Goal: Use online tool/utility: Utilize a website feature to perform a specific function

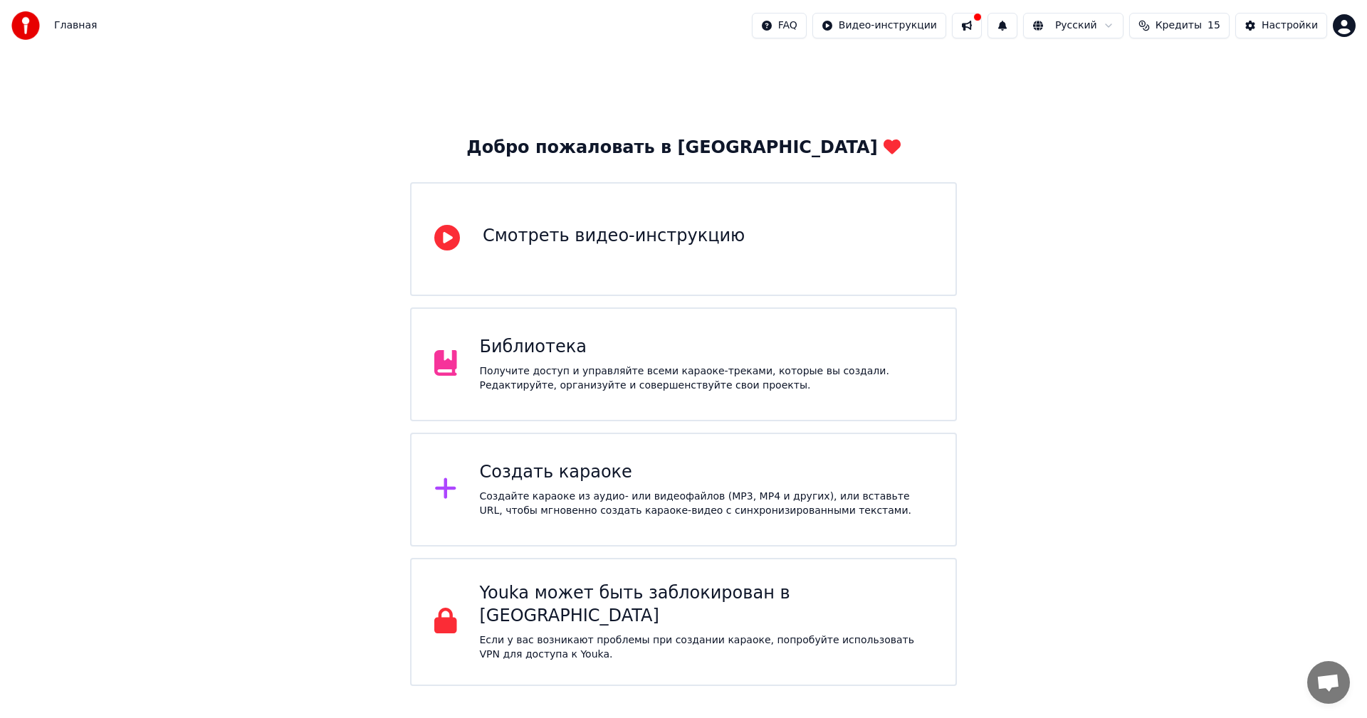
click at [1174, 197] on div "Добро пожаловать в Youka Смотреть видео-инструкцию Библиотека Получите доступ и…" at bounding box center [683, 368] width 1367 height 635
click at [593, 472] on div "Создать караоке" at bounding box center [706, 472] width 453 height 23
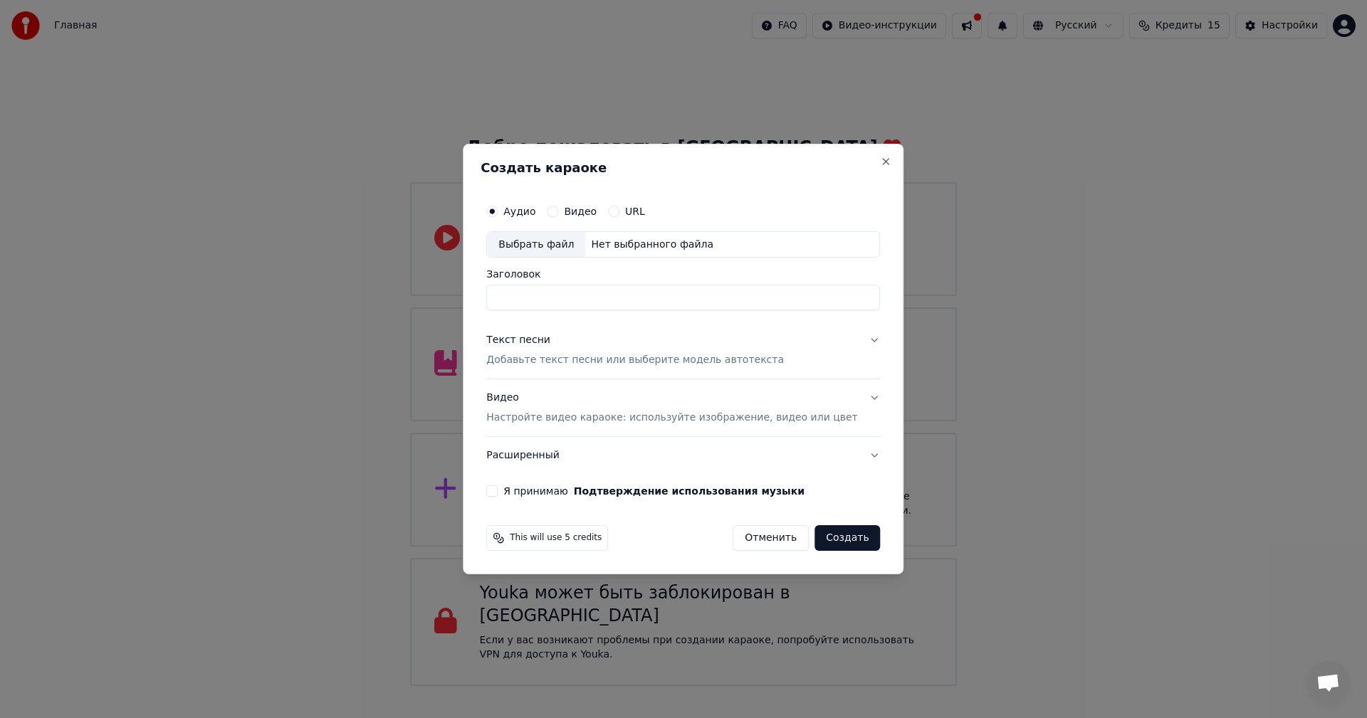
click at [546, 251] on div "Выбрать файл" at bounding box center [536, 245] width 98 height 26
type input "**********"
click at [644, 364] on p "Добавьте текст песни или выберите модель автотекста" at bounding box center [635, 361] width 298 height 14
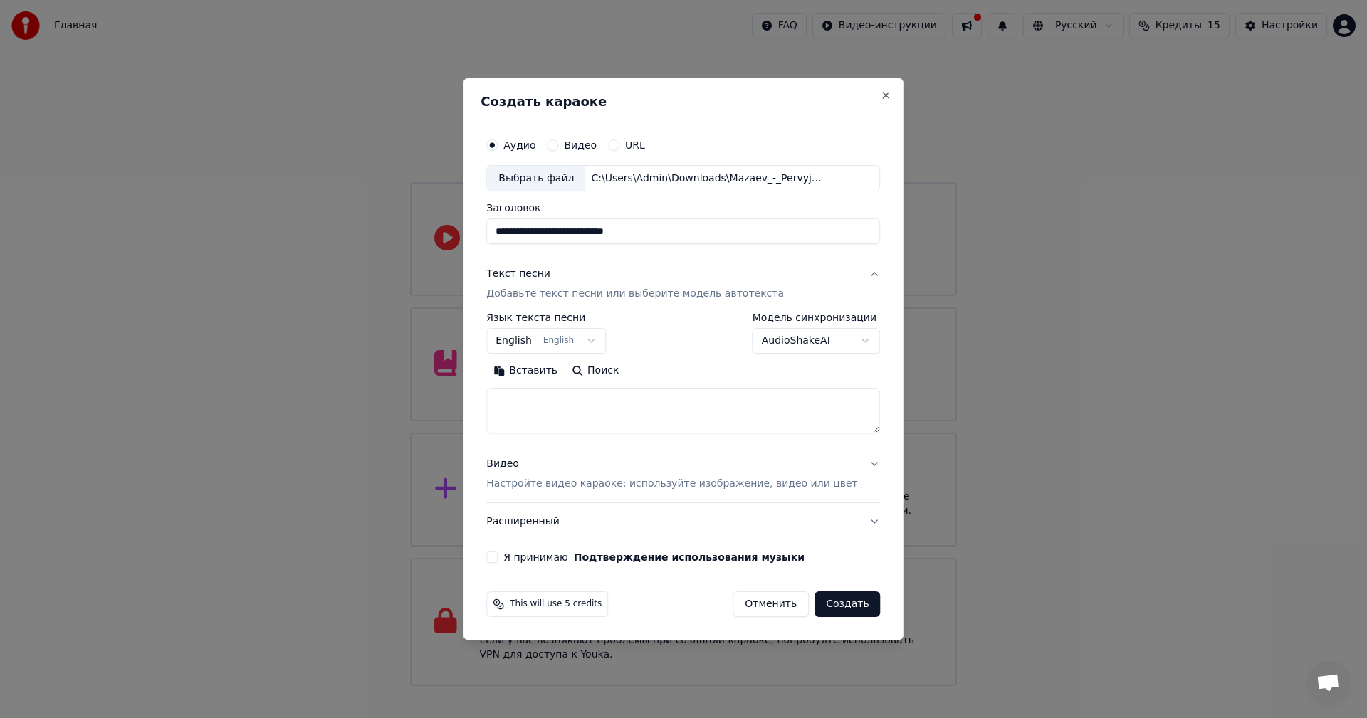
click at [636, 423] on textarea at bounding box center [683, 412] width 394 height 46
paste textarea "**********"
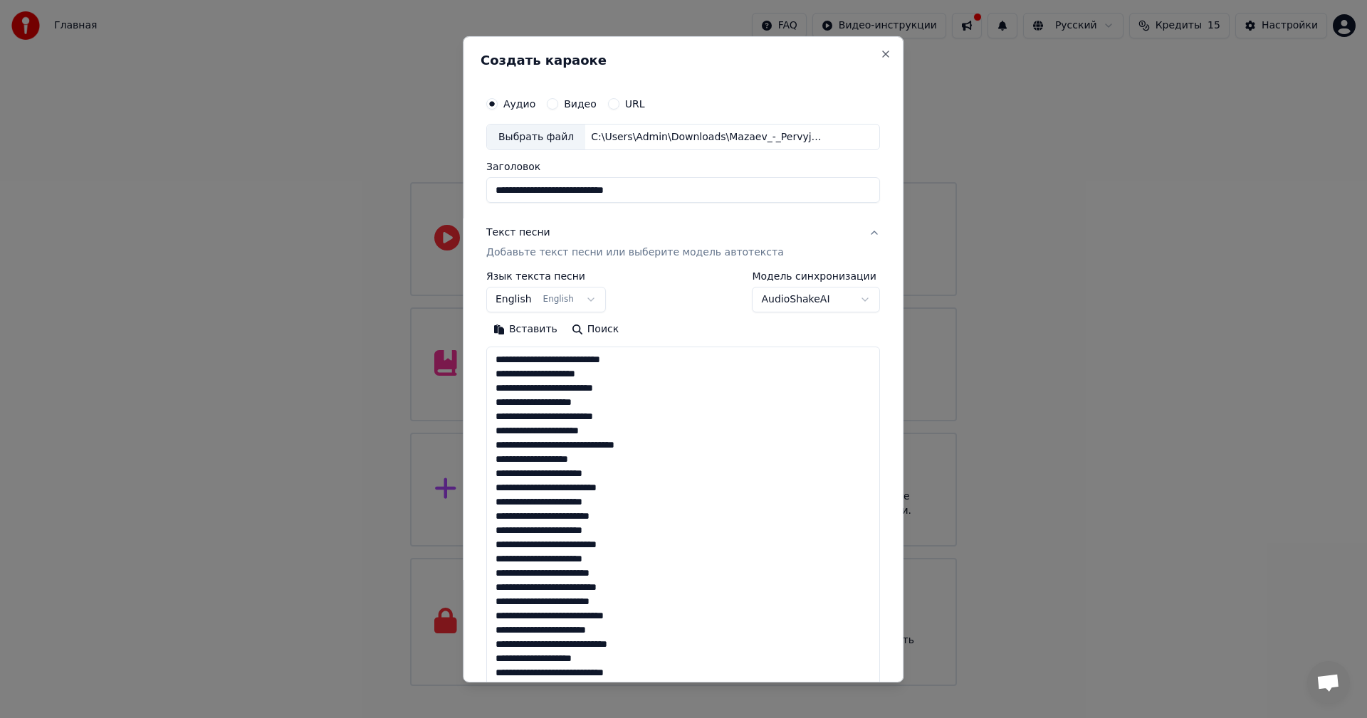
scroll to position [530, 0]
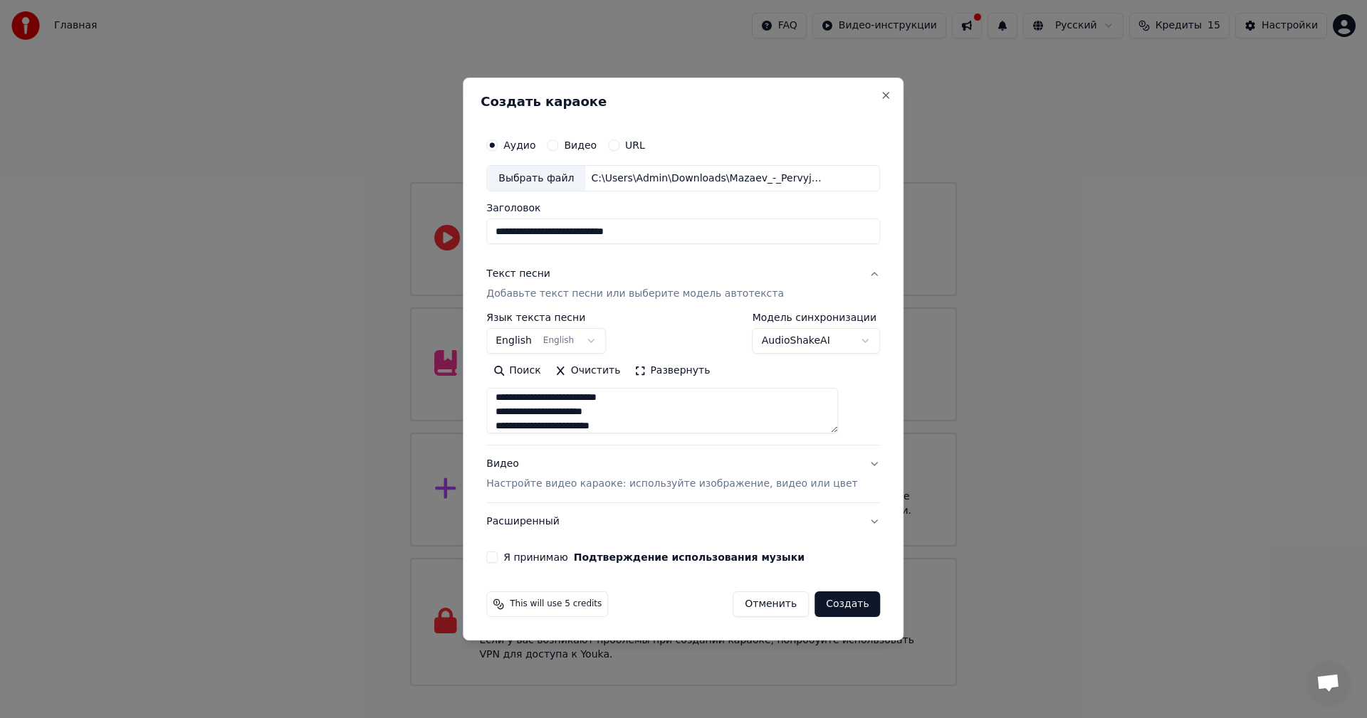
type textarea "**********"
click at [530, 490] on p "Настройте видео караоке: используйте изображение, видео или цвет" at bounding box center [671, 484] width 371 height 14
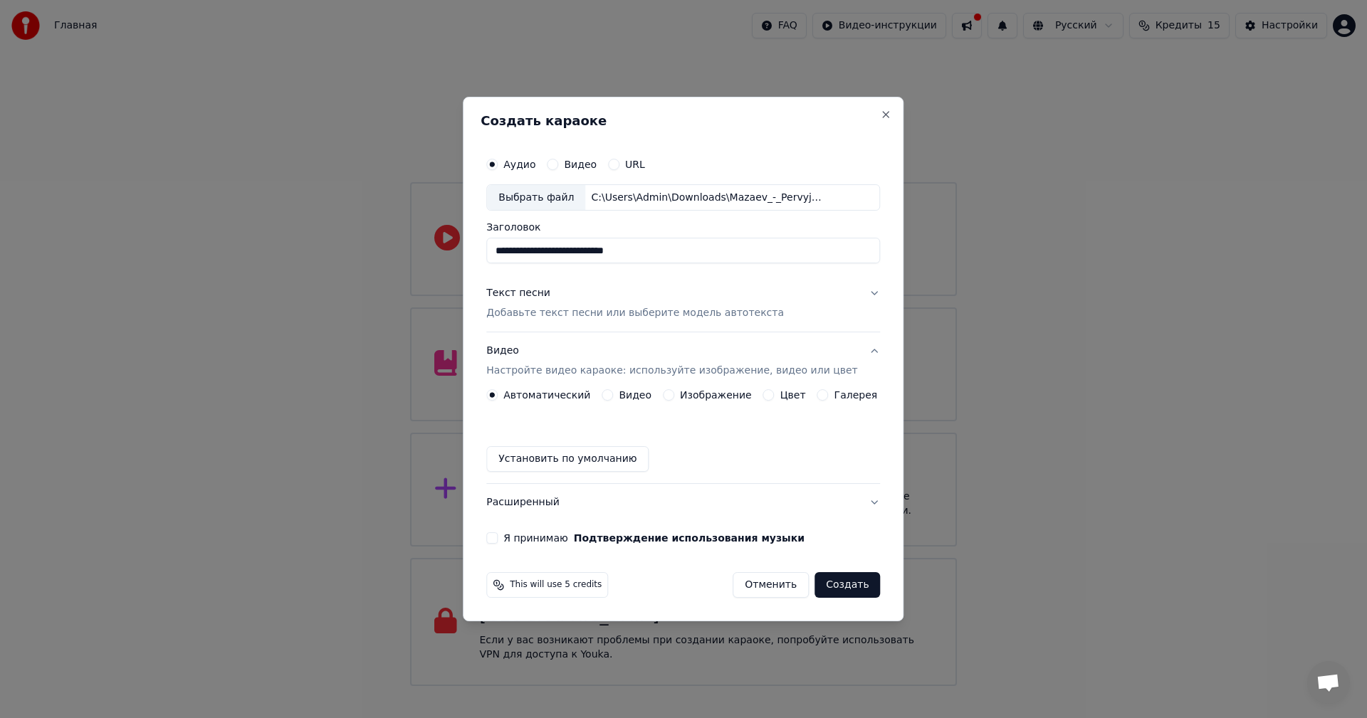
click at [670, 401] on div "Автоматический Видео Изображение Цвет Галерея Установить по умолчанию" at bounding box center [683, 430] width 394 height 83
click at [671, 396] on button "Изображение" at bounding box center [668, 394] width 11 height 11
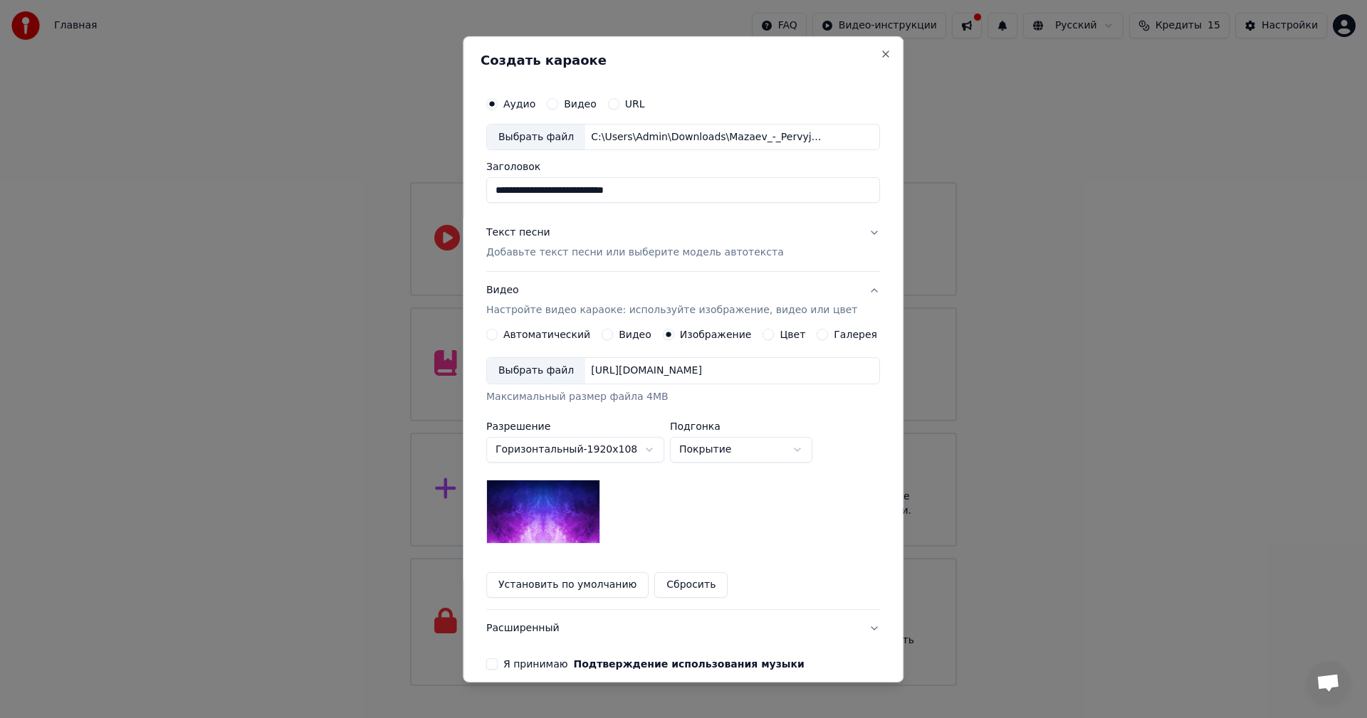
click at [525, 378] on div "Выбрать файл" at bounding box center [536, 371] width 98 height 26
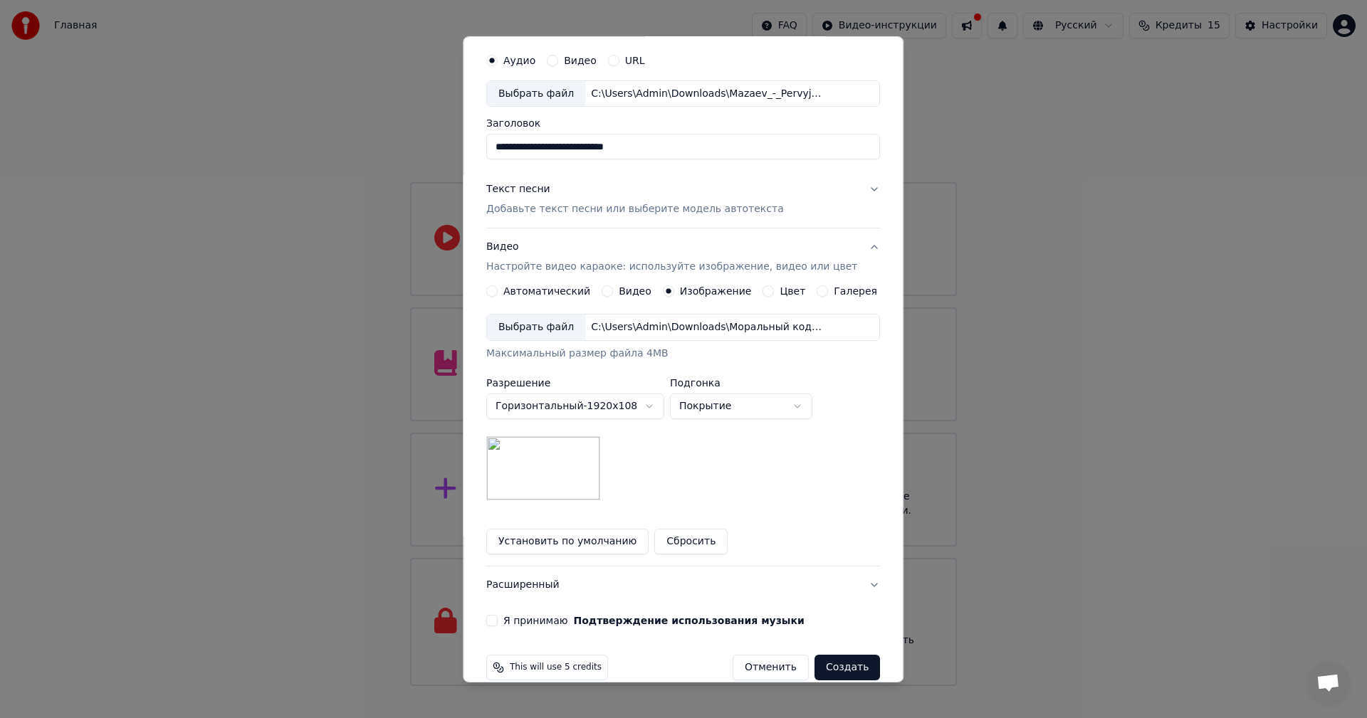
scroll to position [65, 0]
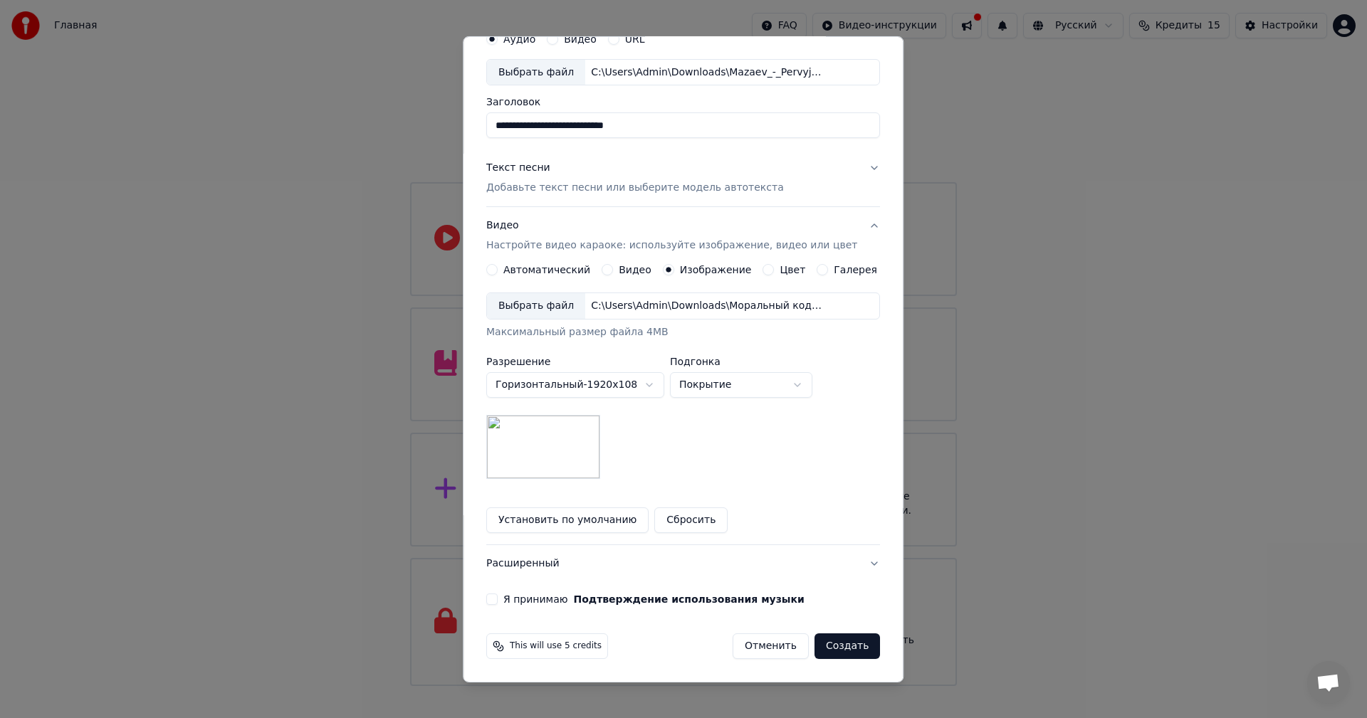
click at [498, 599] on button "Я принимаю Подтверждение использования музыки" at bounding box center [491, 599] width 11 height 11
click at [828, 648] on button "Создать" at bounding box center [846, 646] width 65 height 26
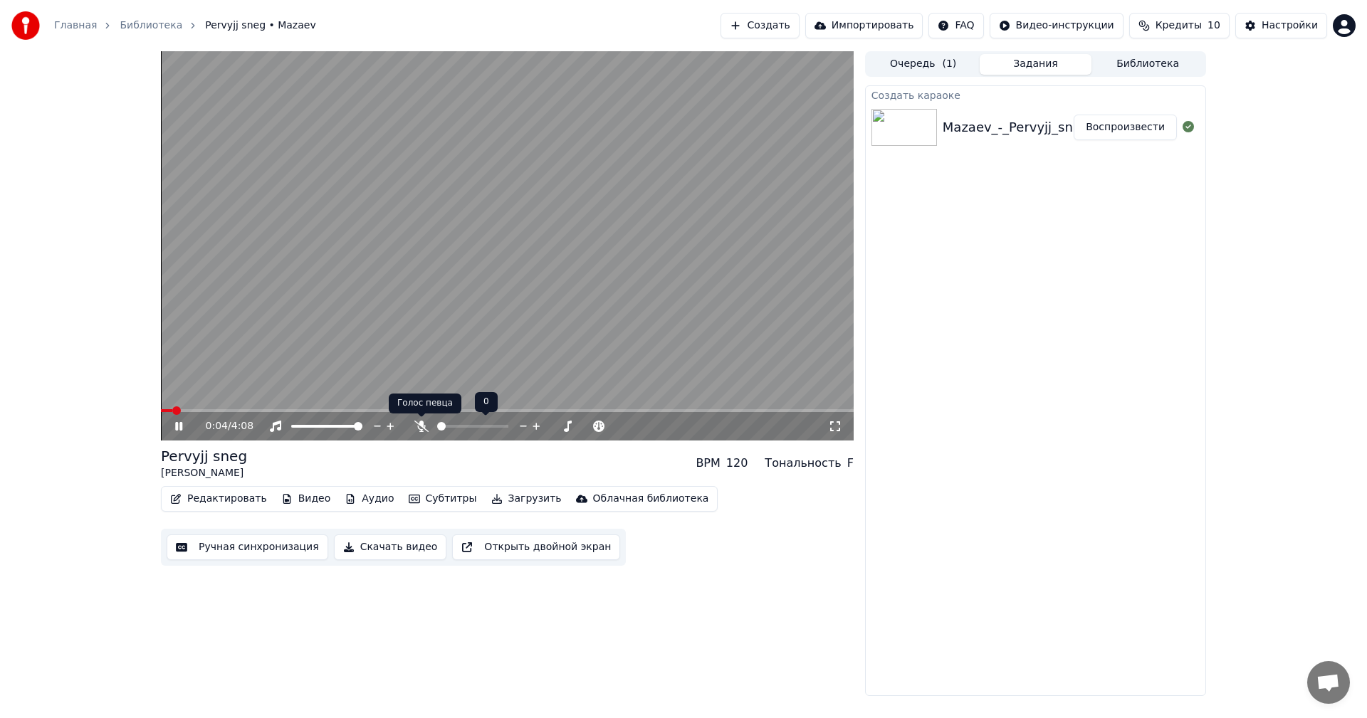
click at [427, 422] on icon at bounding box center [421, 426] width 14 height 11
click at [237, 554] on button "Ручная синхронизация" at bounding box center [248, 548] width 162 height 26
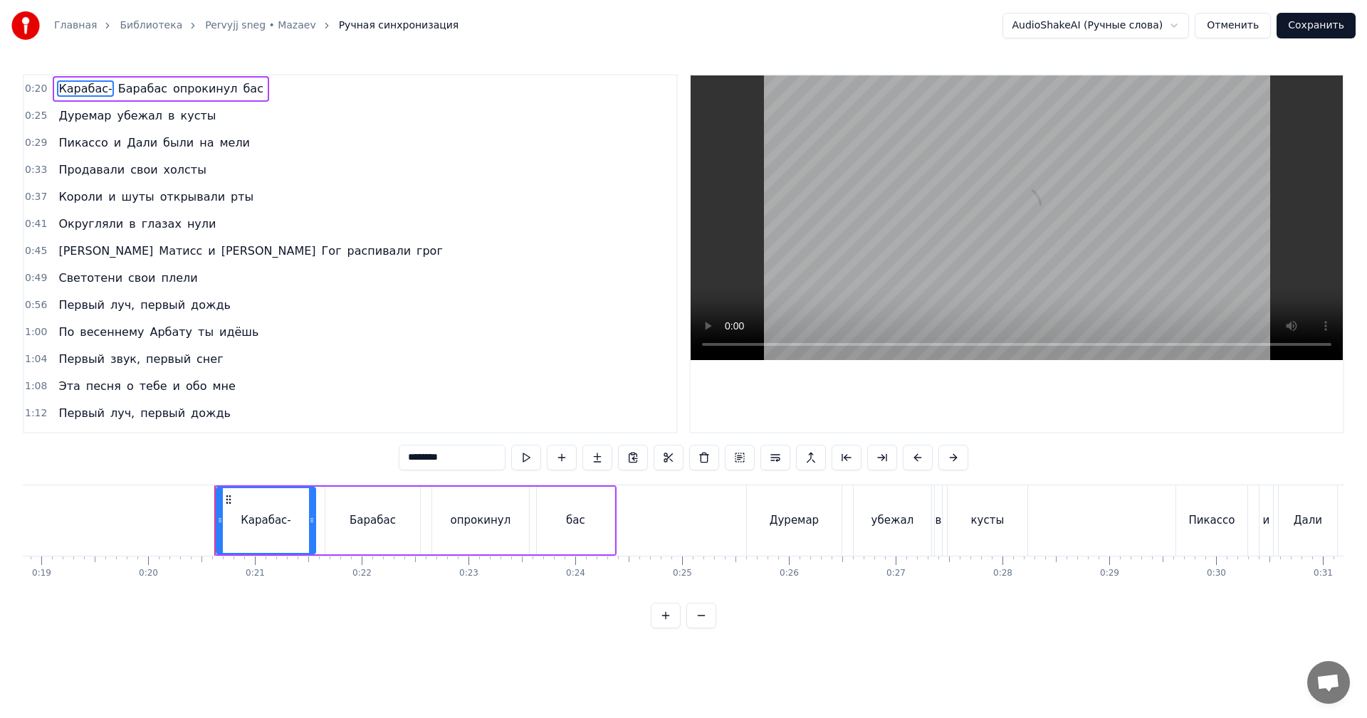
scroll to position [0, 2130]
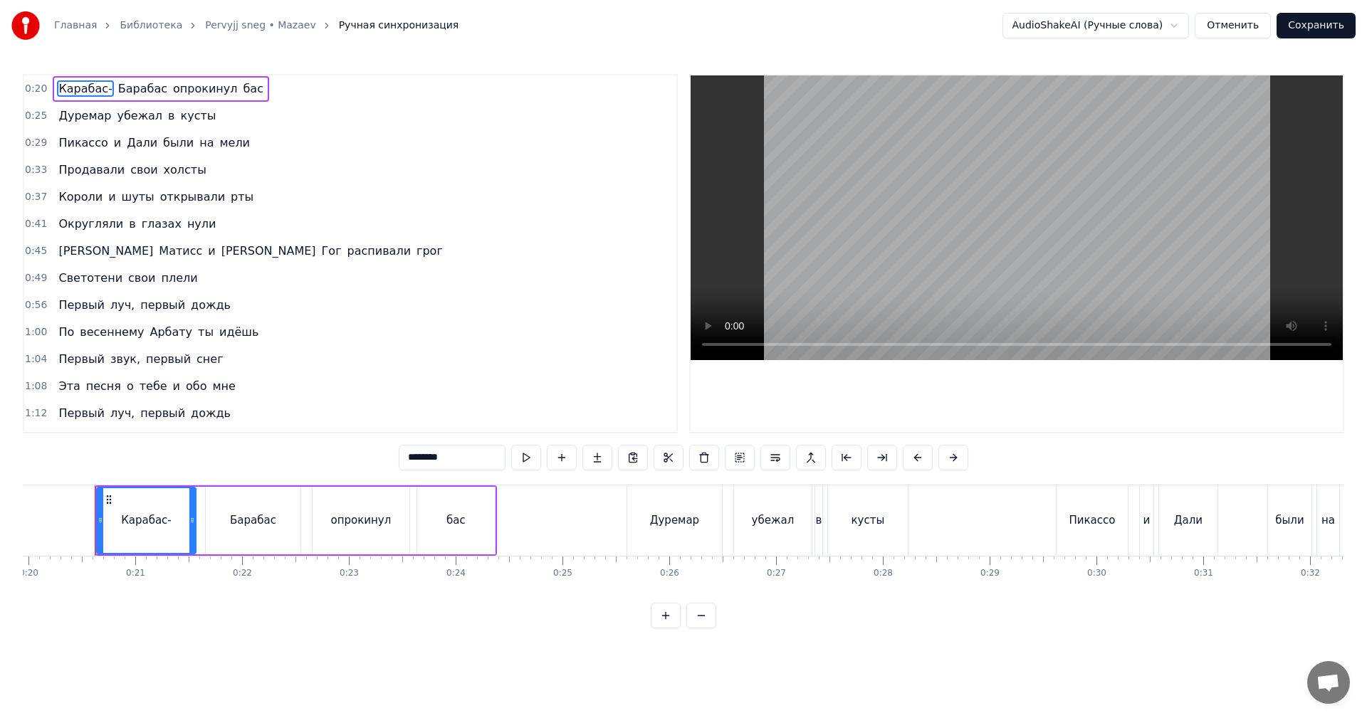
click at [977, 235] on video at bounding box center [1016, 217] width 652 height 285
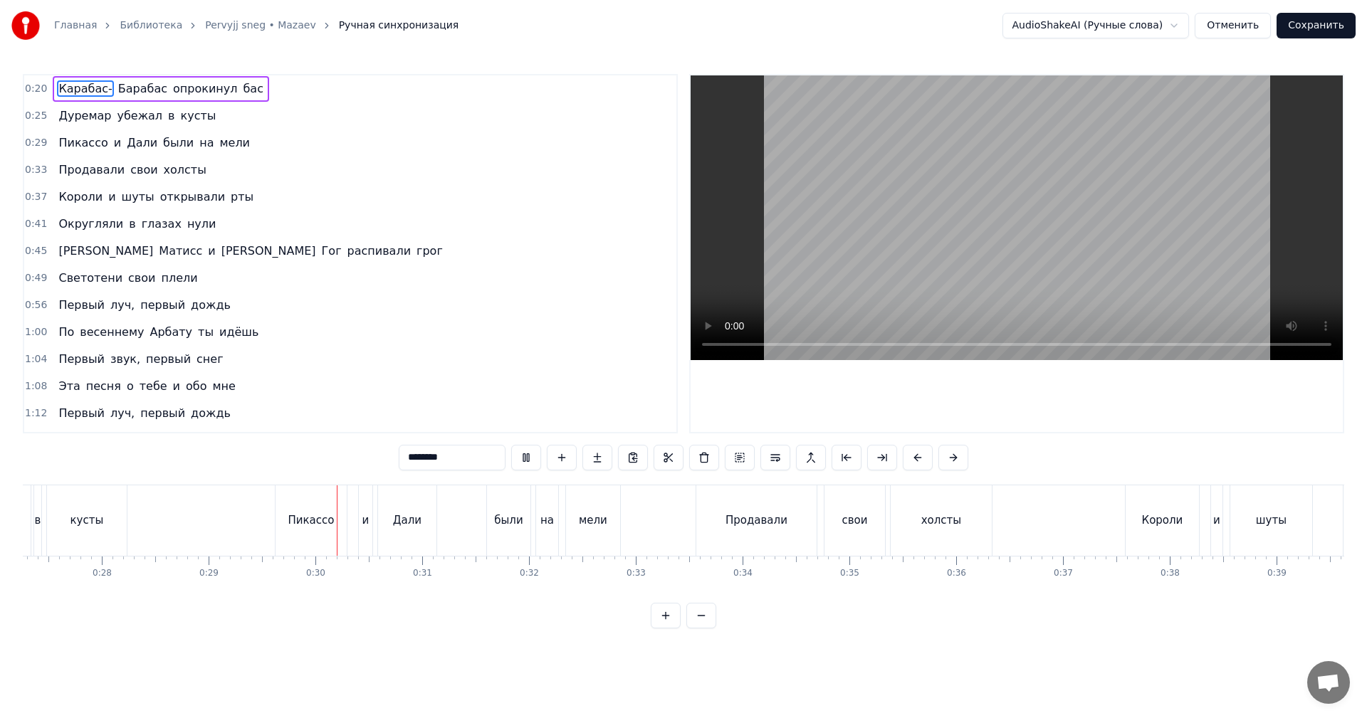
scroll to position [0, 2984]
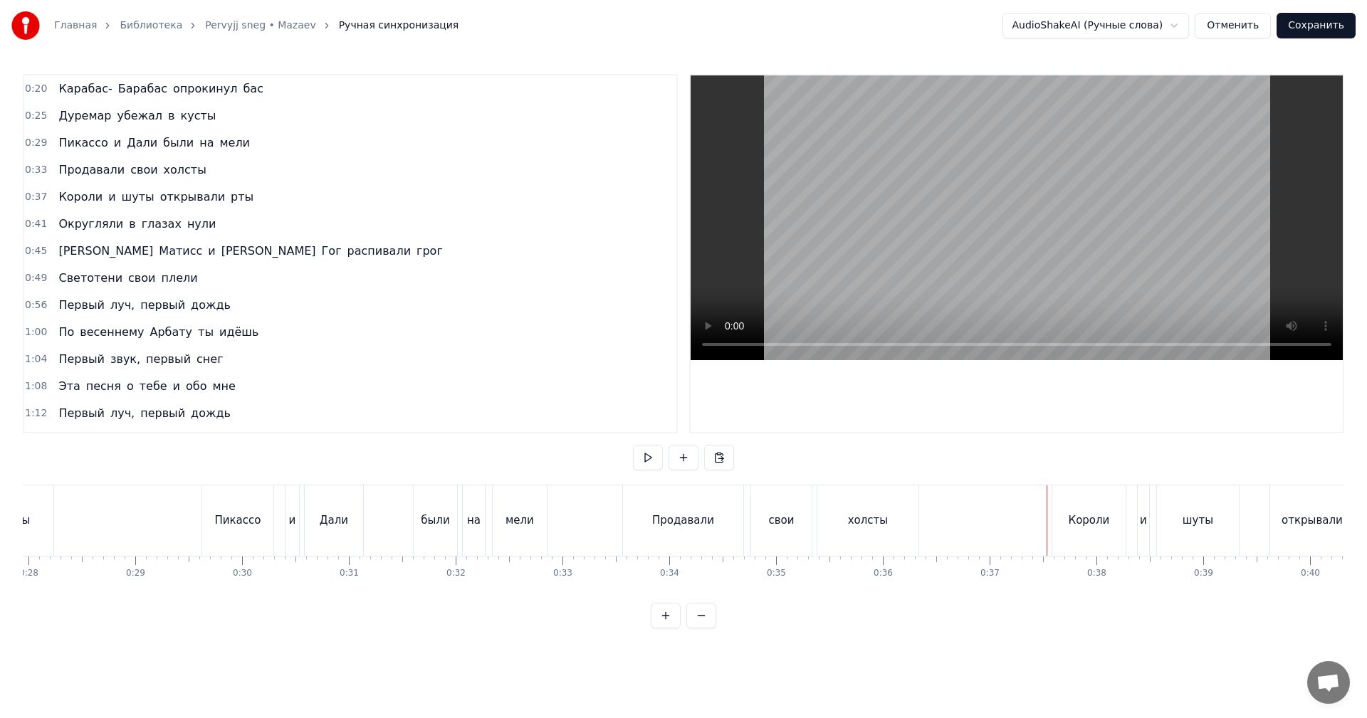
click at [1095, 177] on video at bounding box center [1016, 217] width 652 height 285
click at [968, 216] on video at bounding box center [1016, 217] width 652 height 285
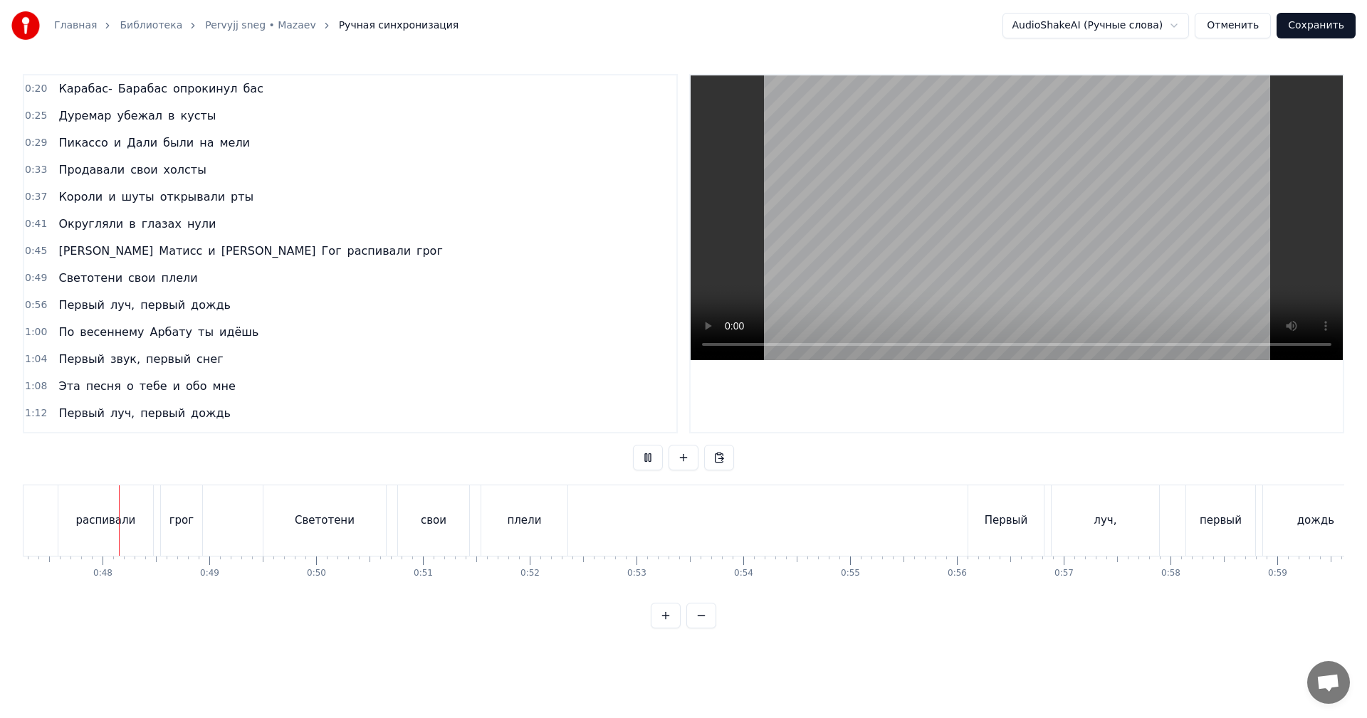
scroll to position [0, 5048]
click at [1026, 230] on video at bounding box center [1016, 217] width 652 height 285
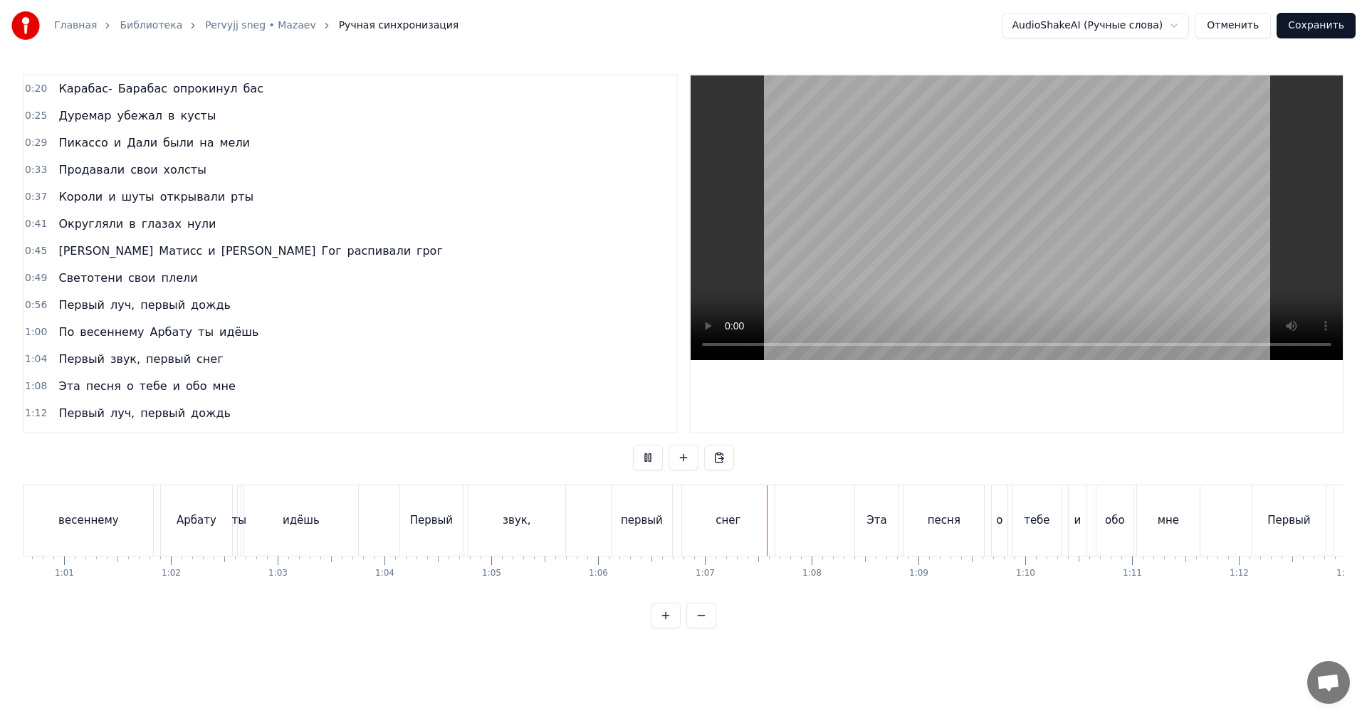
click at [996, 262] on video at bounding box center [1016, 217] width 652 height 285
click at [1090, 146] on video at bounding box center [1016, 217] width 652 height 285
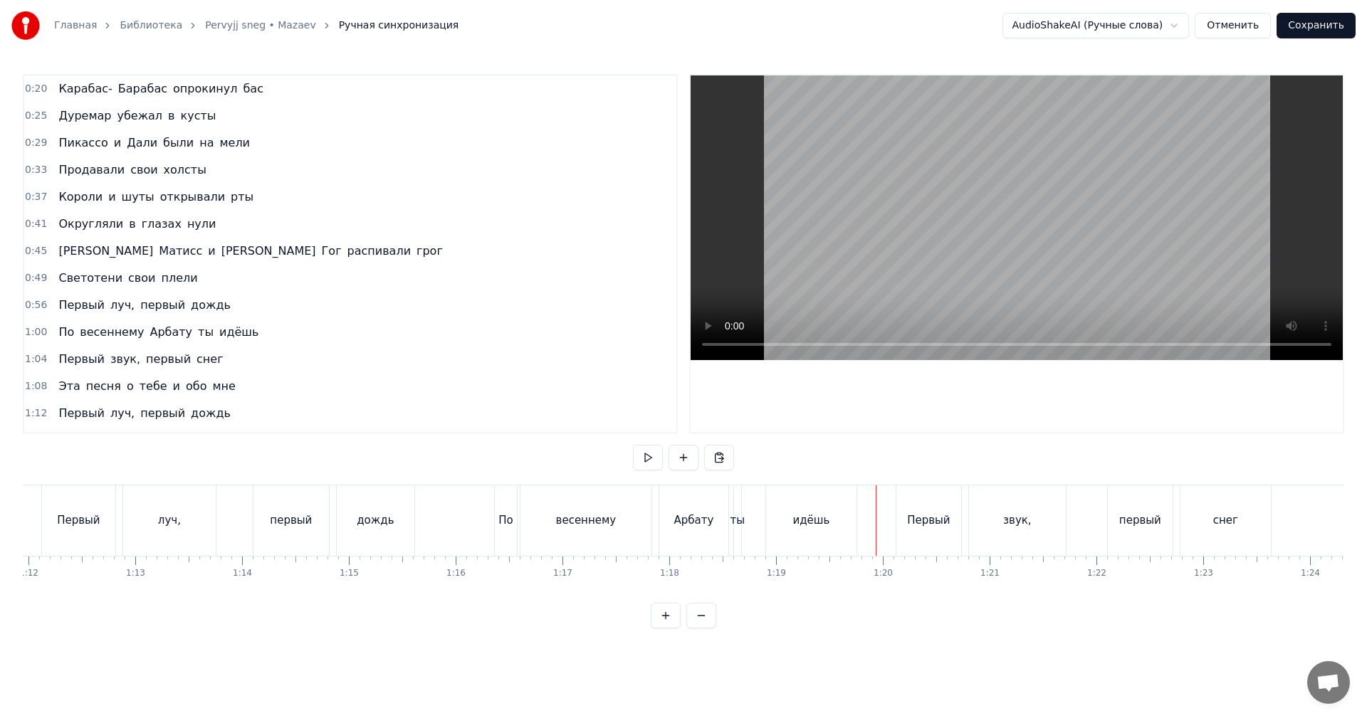
click at [1030, 245] on video at bounding box center [1016, 217] width 652 height 285
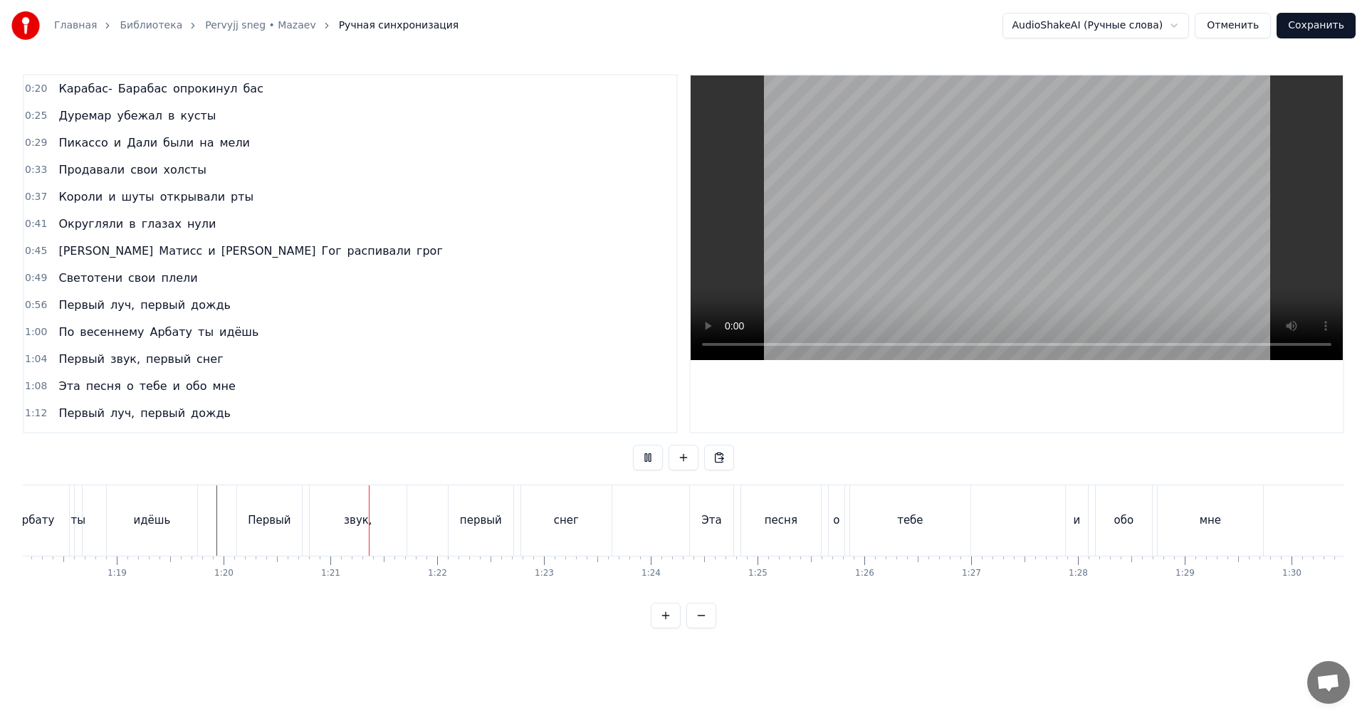
scroll to position [0, 8393]
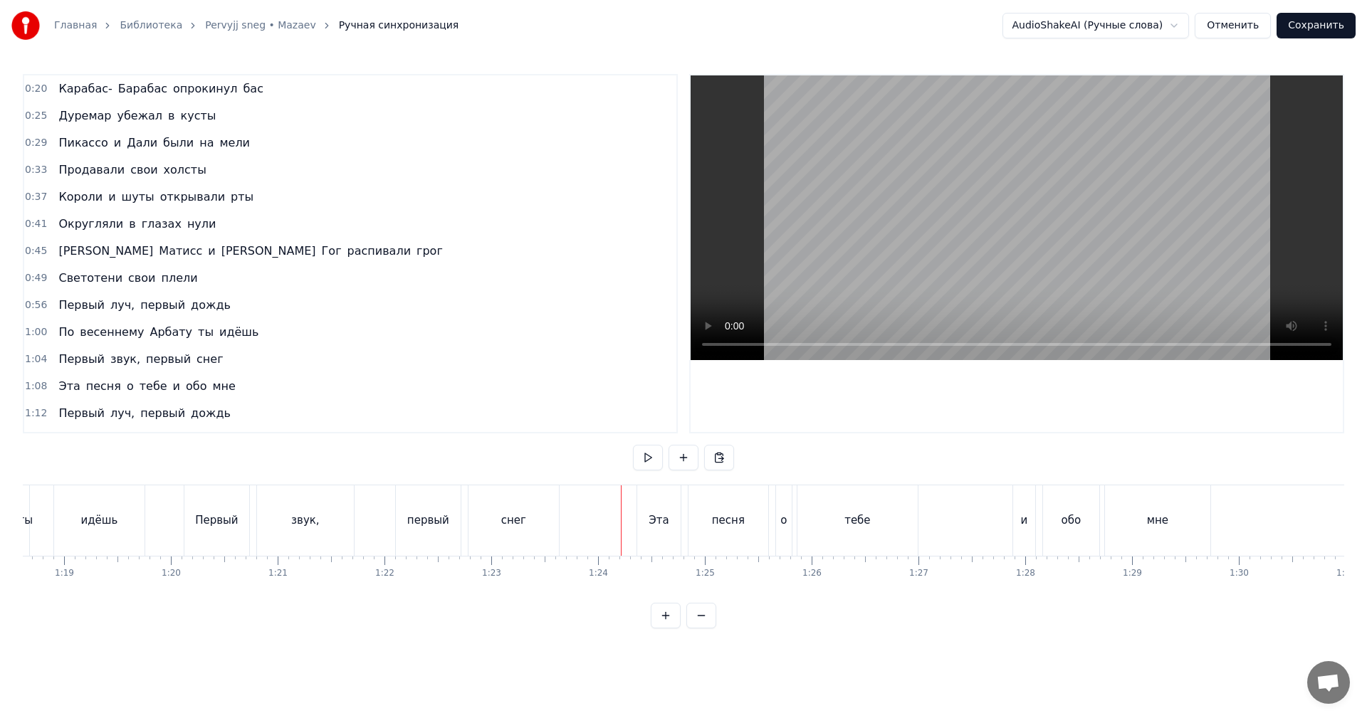
click at [1021, 257] on video at bounding box center [1016, 217] width 652 height 285
click at [1113, 250] on video at bounding box center [1016, 217] width 652 height 285
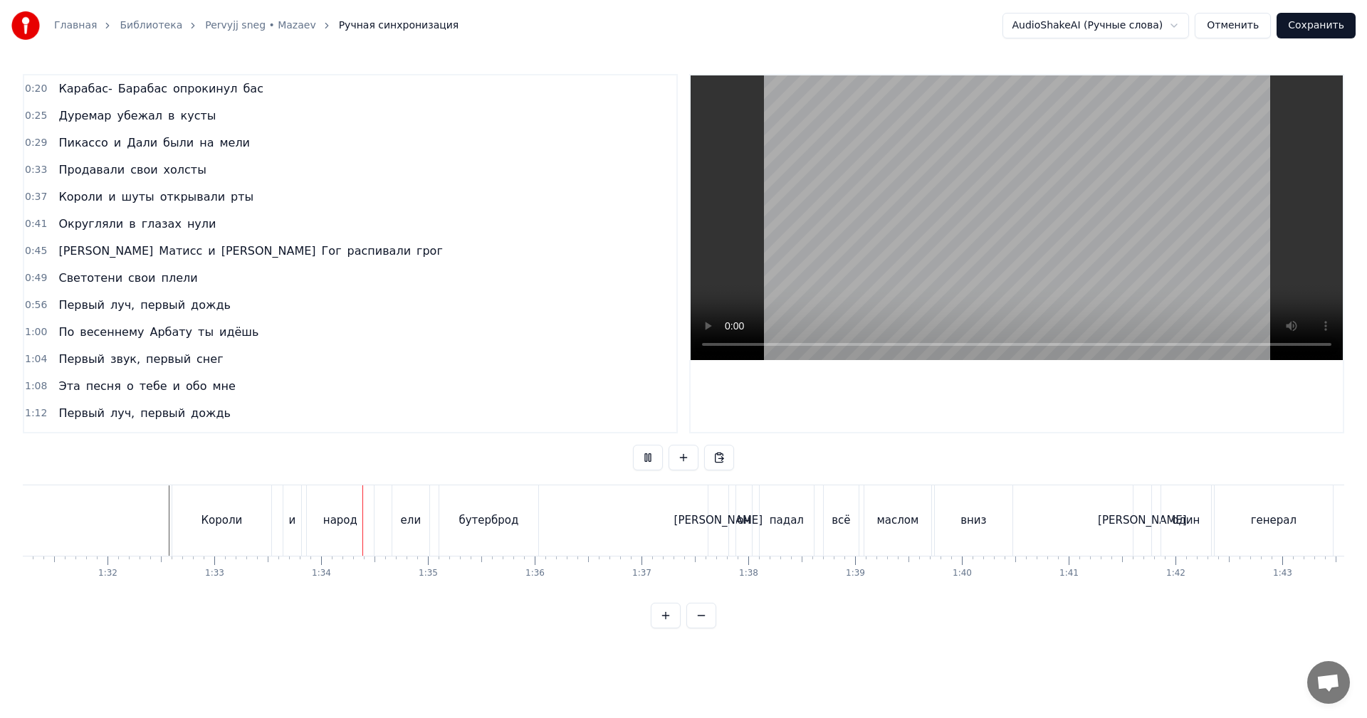
scroll to position [0, 9745]
click at [1138, 232] on video at bounding box center [1016, 217] width 652 height 285
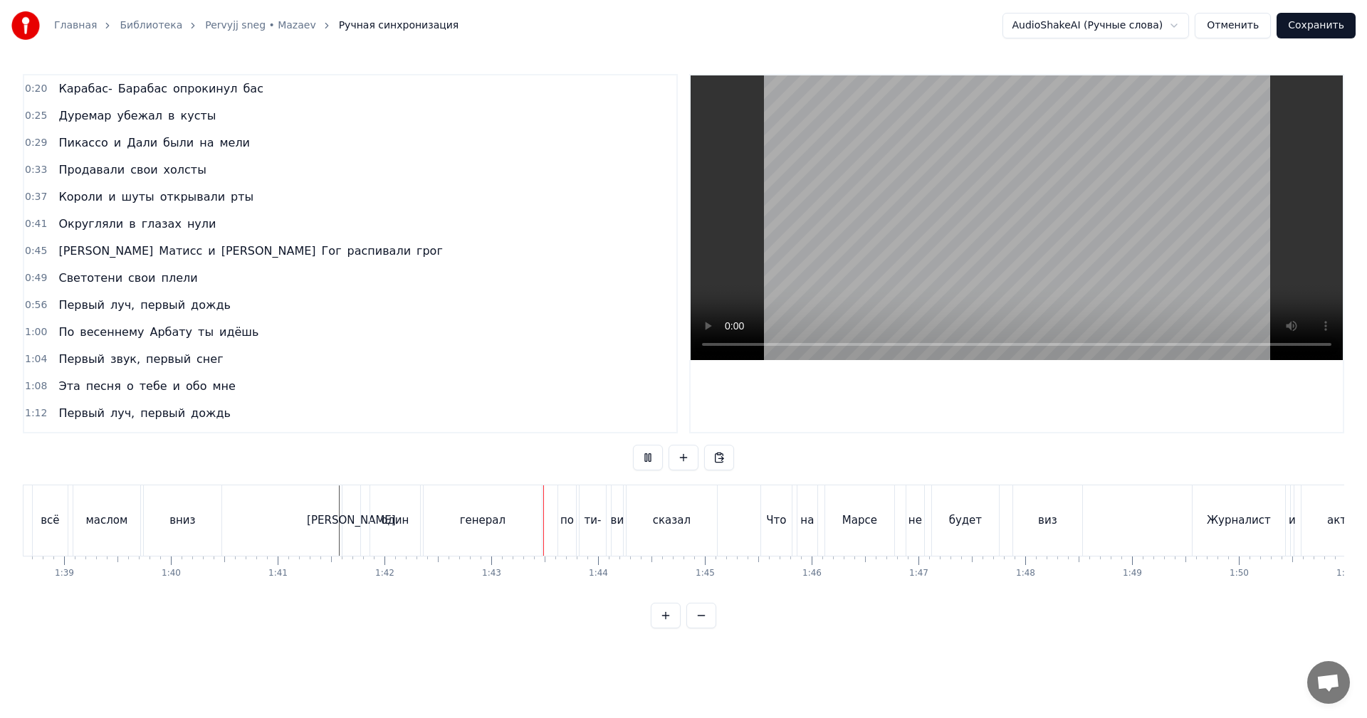
scroll to position [0, 10742]
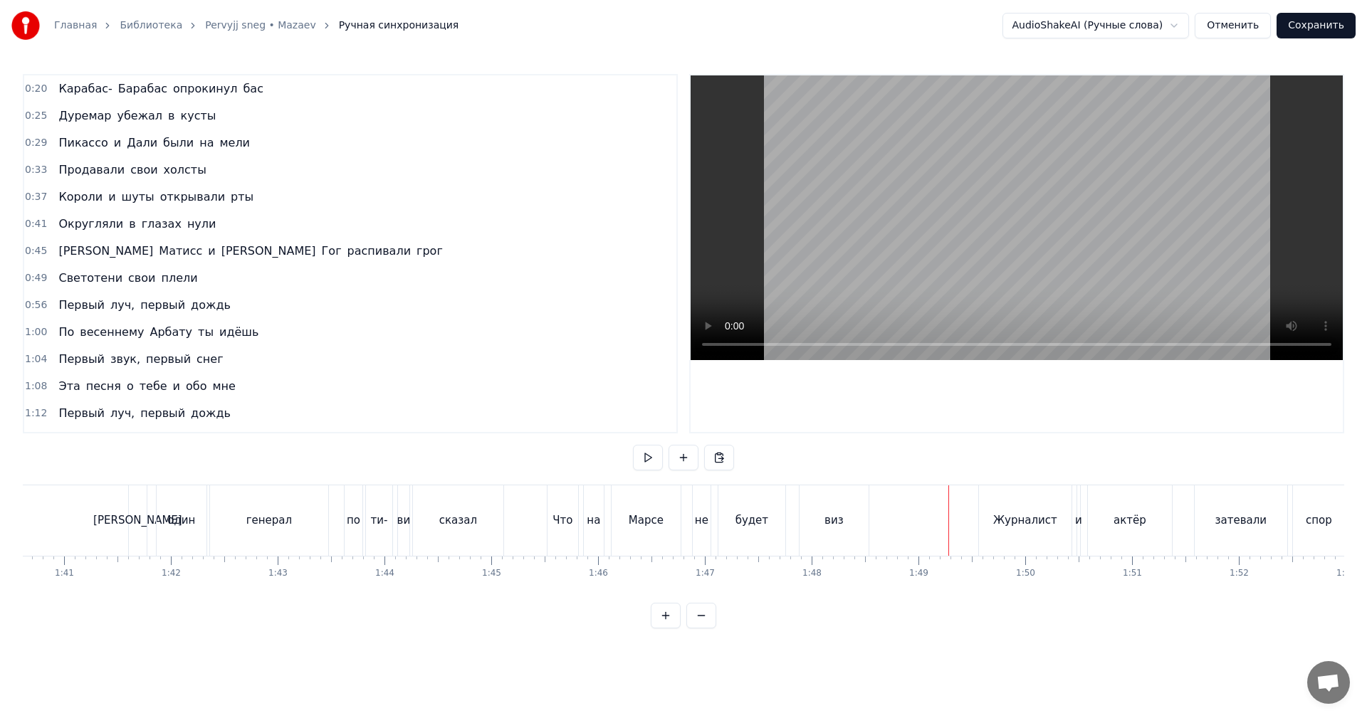
click at [1103, 225] on video at bounding box center [1016, 217] width 652 height 285
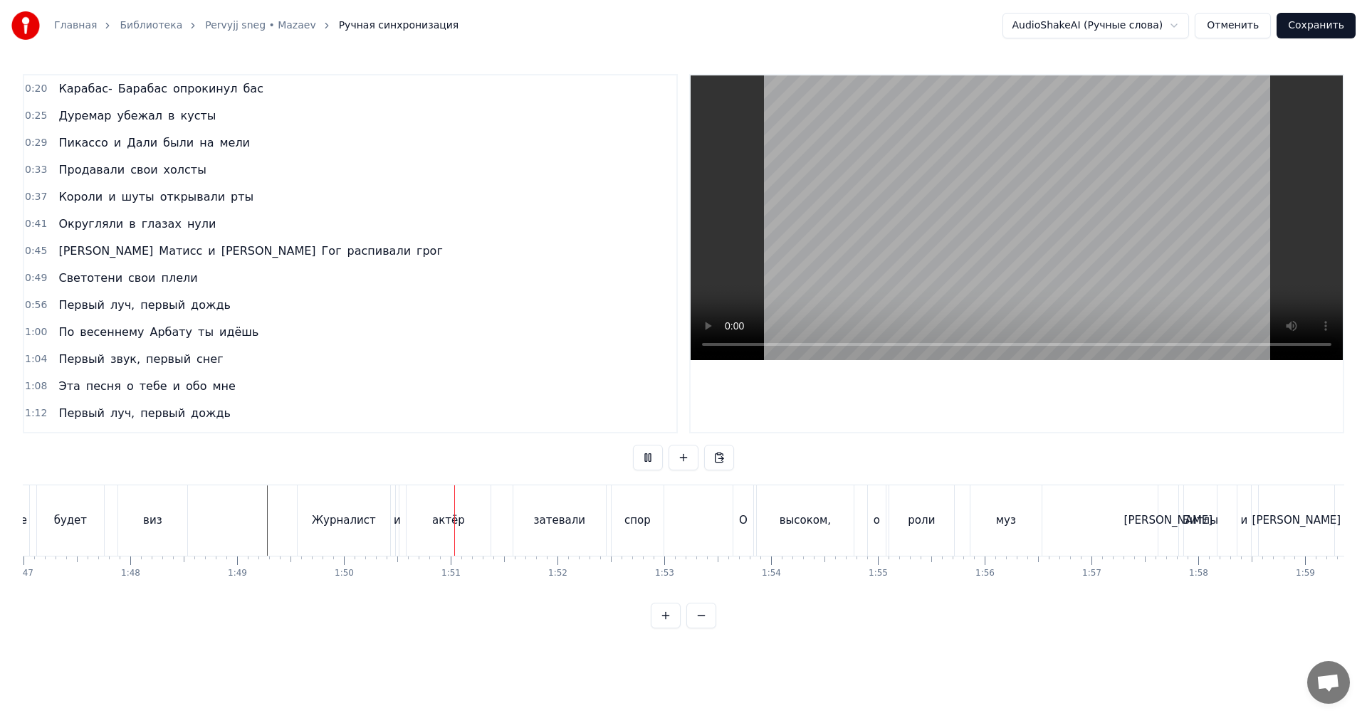
scroll to position [0, 11596]
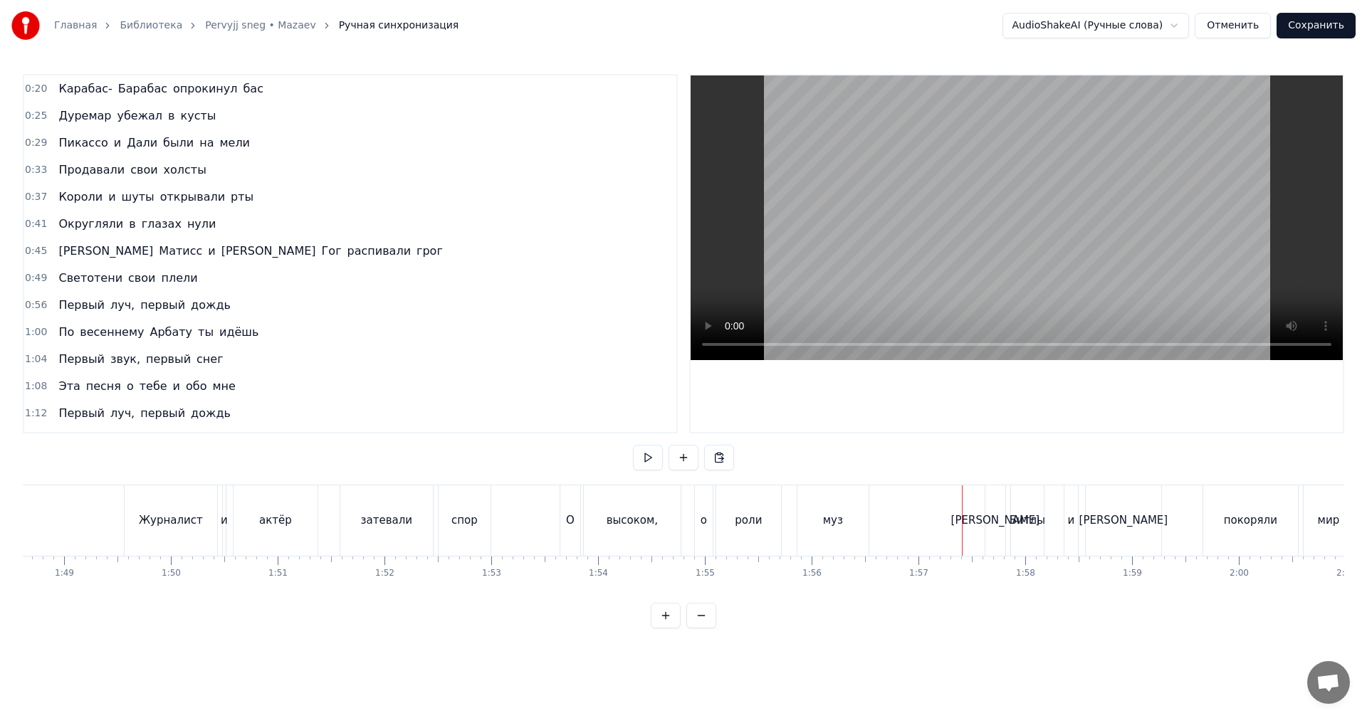
click at [1062, 216] on video at bounding box center [1016, 217] width 652 height 285
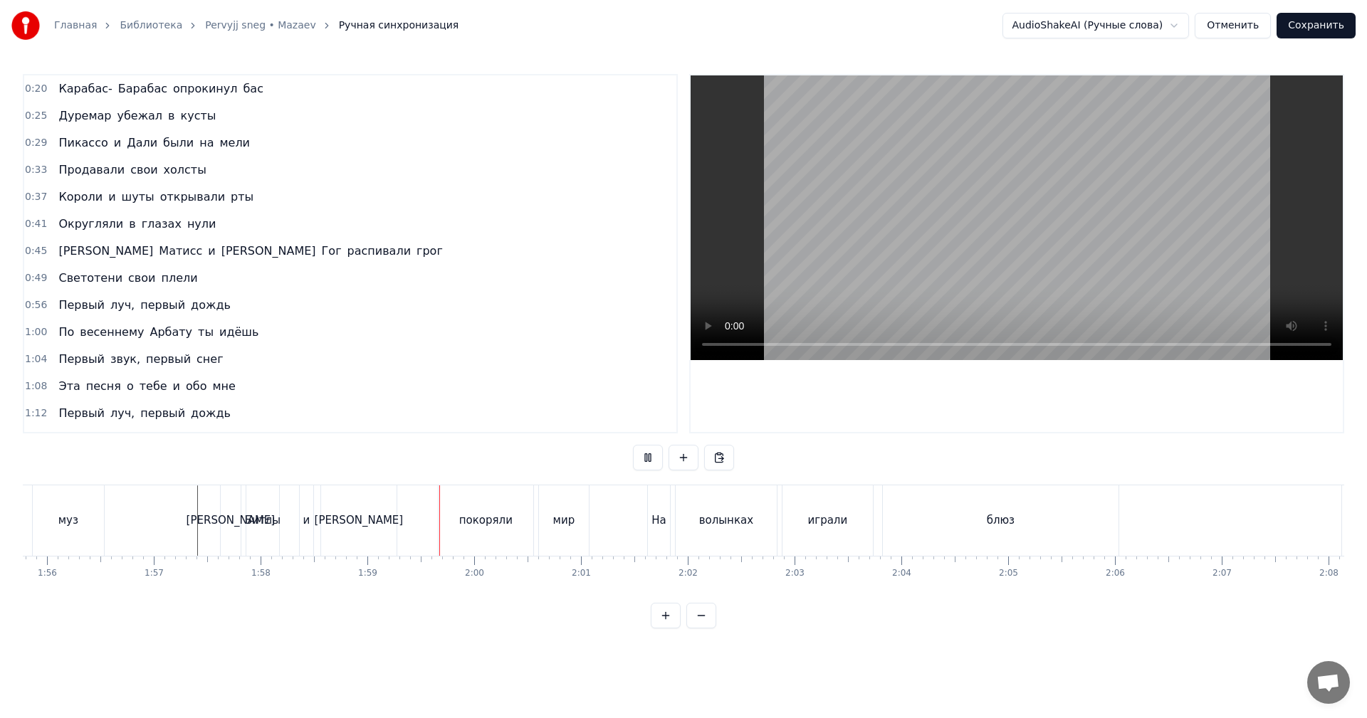
scroll to position [0, 12450]
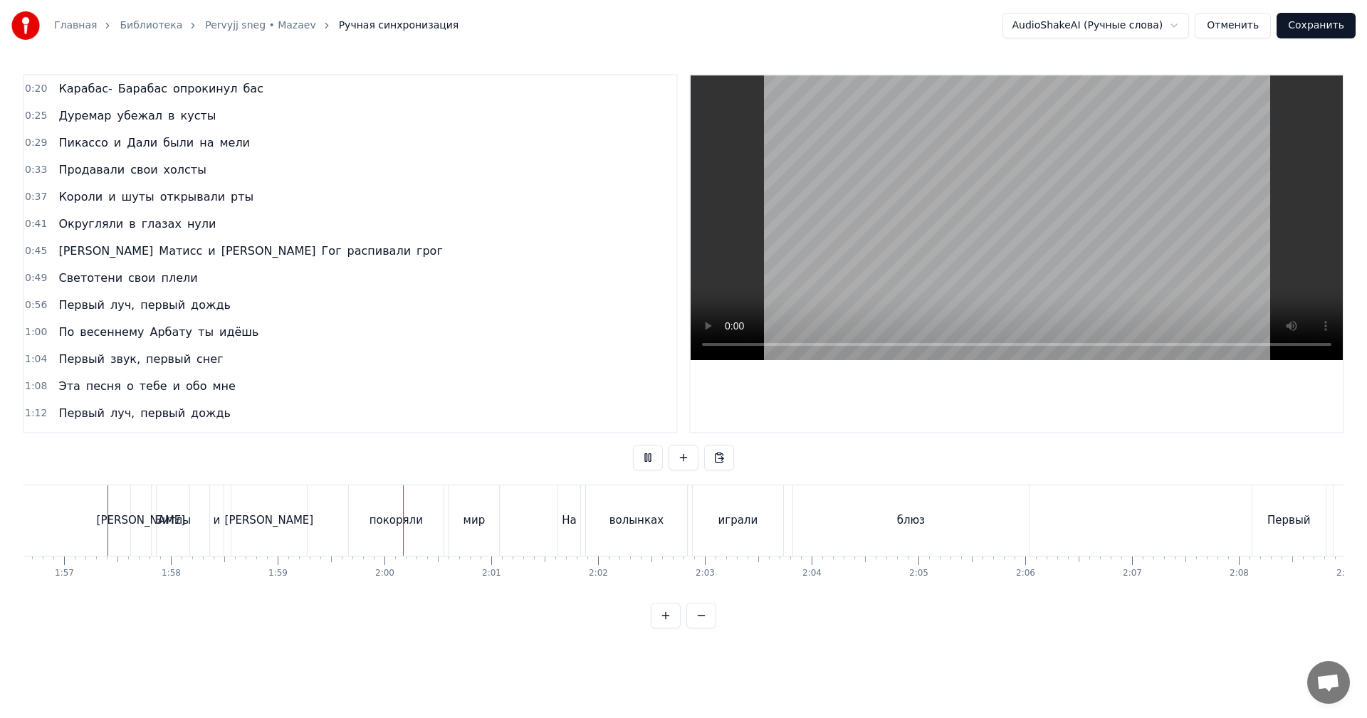
click at [773, 522] on div "играли" at bounding box center [738, 520] width 90 height 70
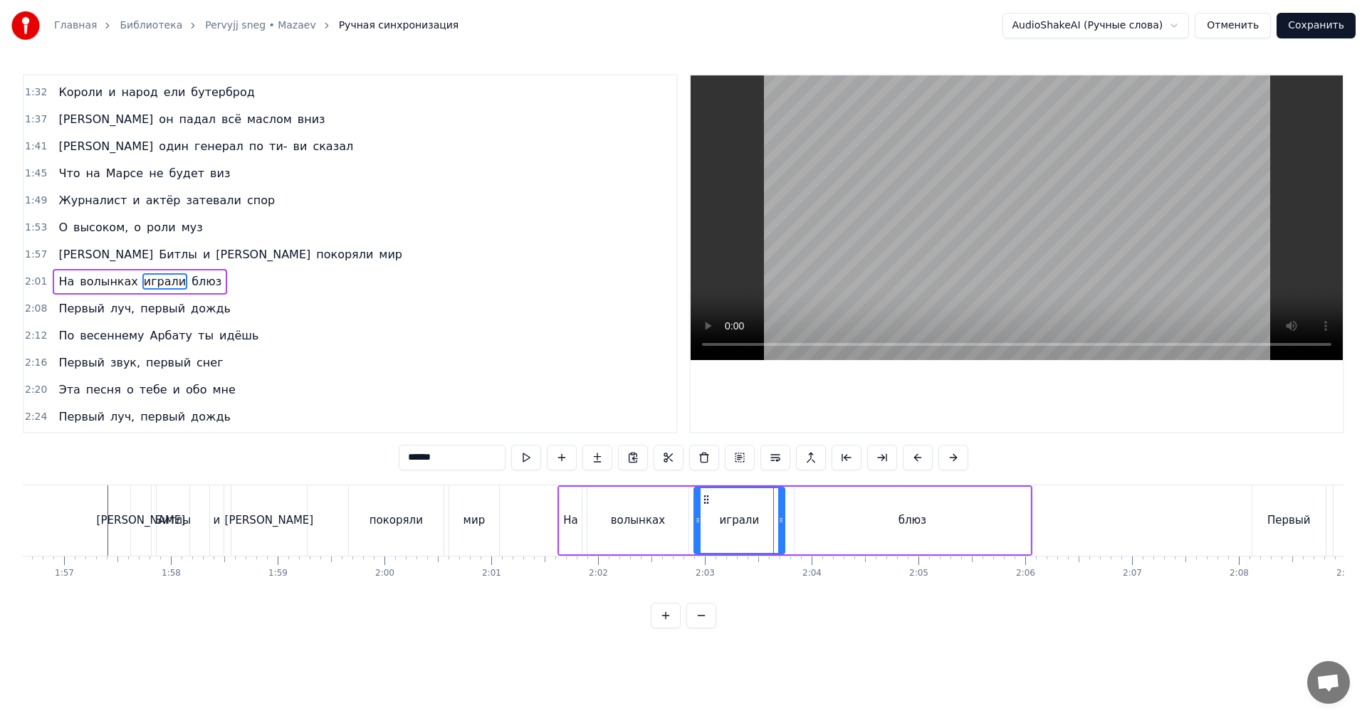
click at [952, 221] on video at bounding box center [1016, 217] width 652 height 285
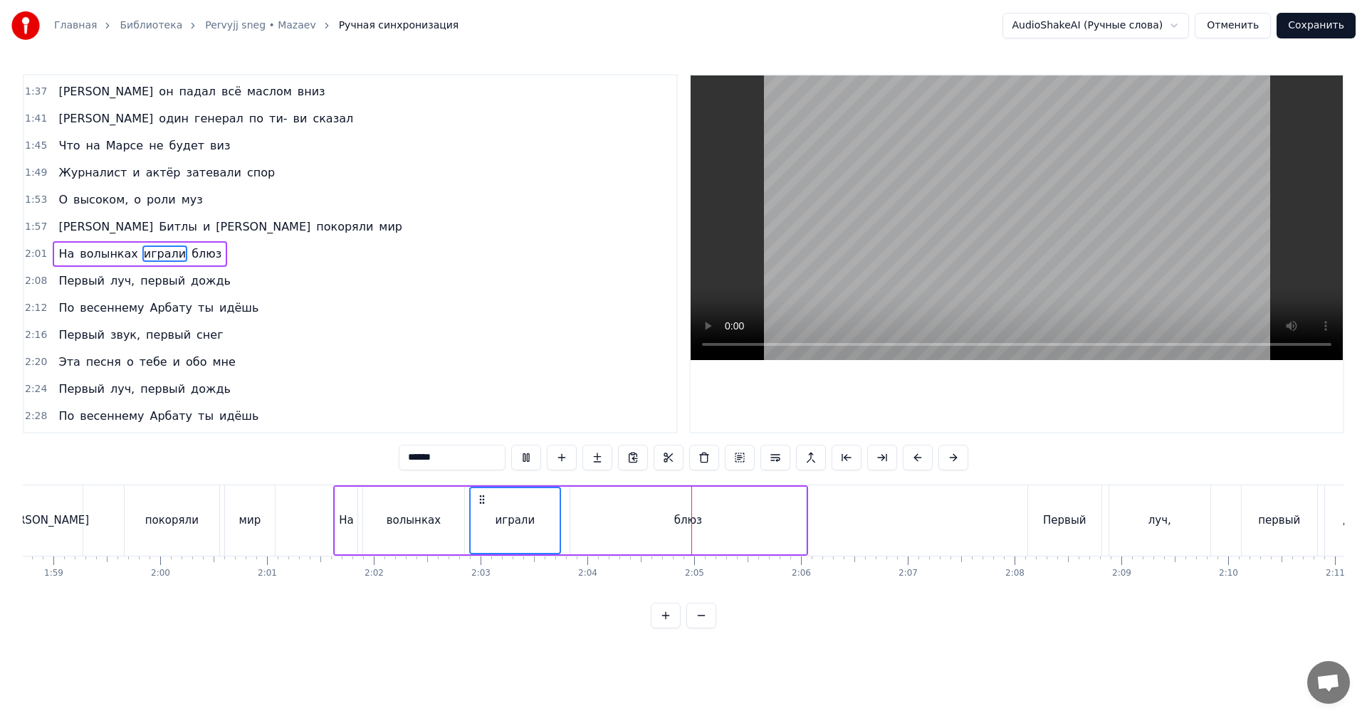
scroll to position [0, 12735]
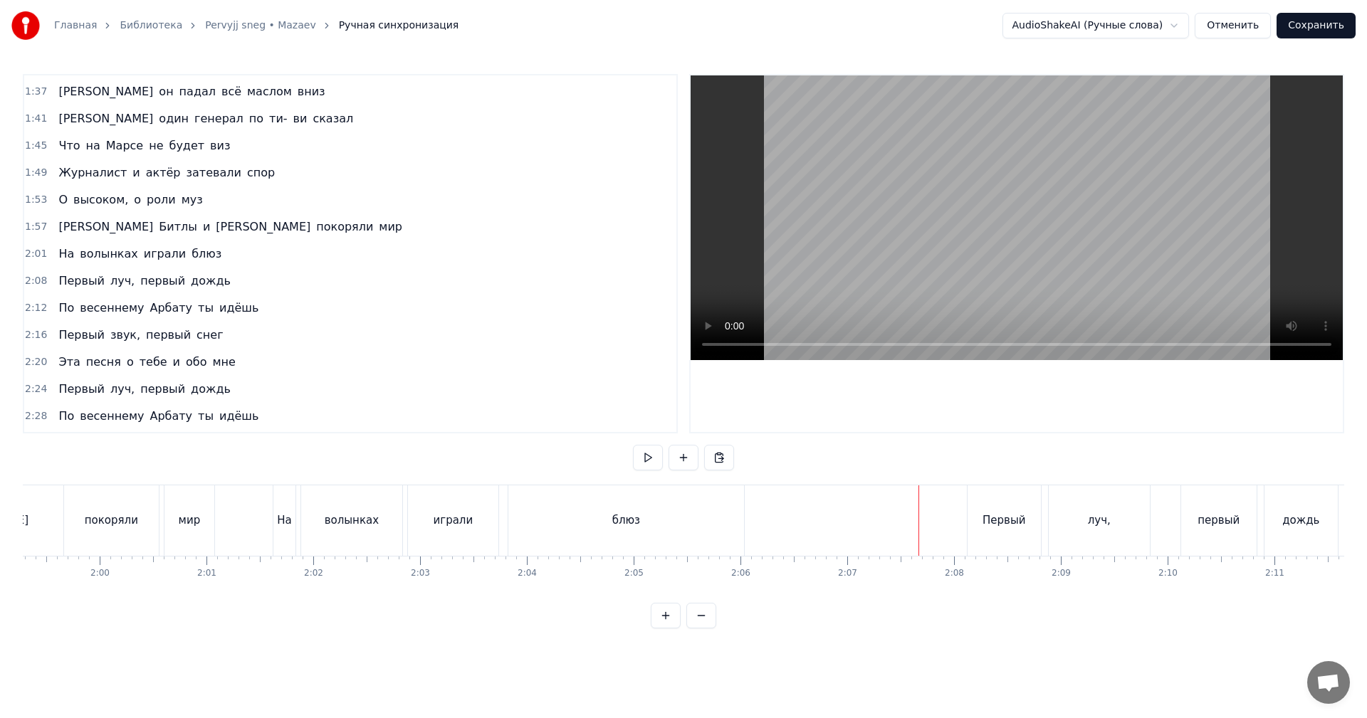
drag, startPoint x: 1072, startPoint y: 228, endPoint x: 1036, endPoint y: 358, distance: 135.0
click at [1072, 228] on video at bounding box center [1016, 217] width 652 height 285
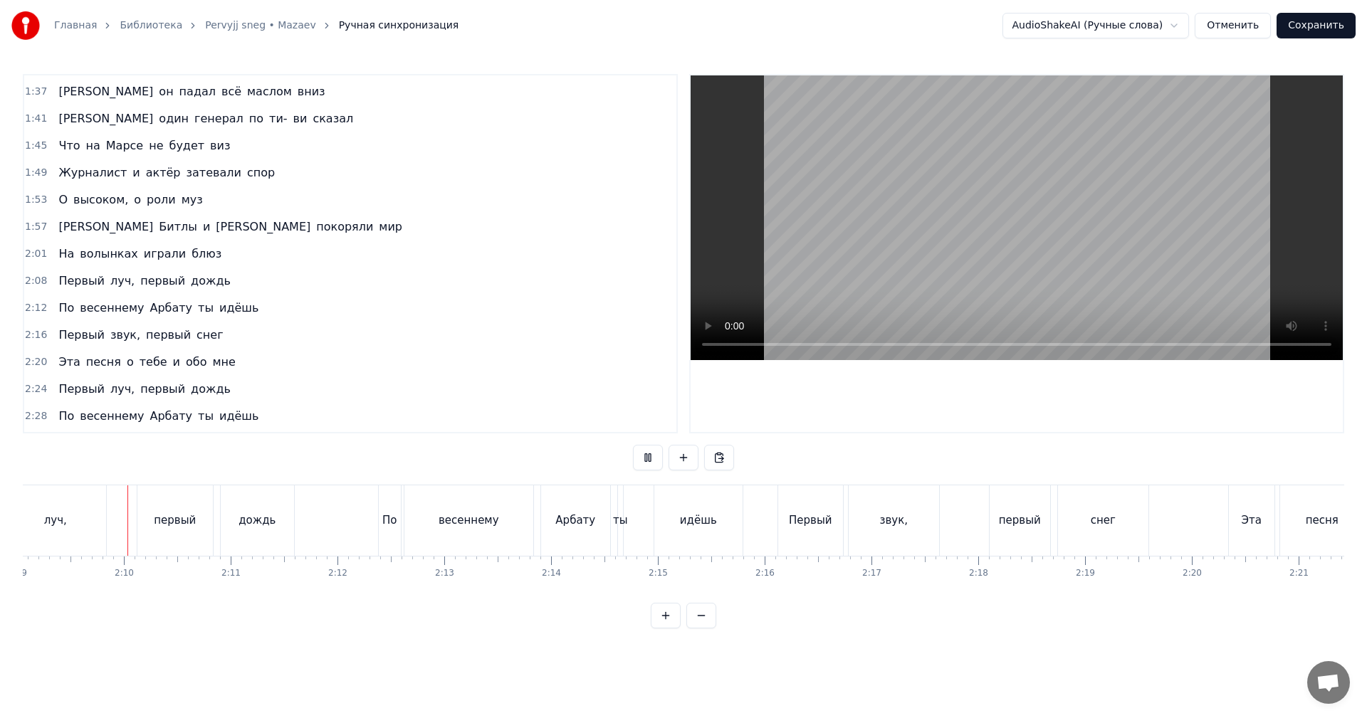
click at [1043, 240] on video at bounding box center [1016, 217] width 652 height 285
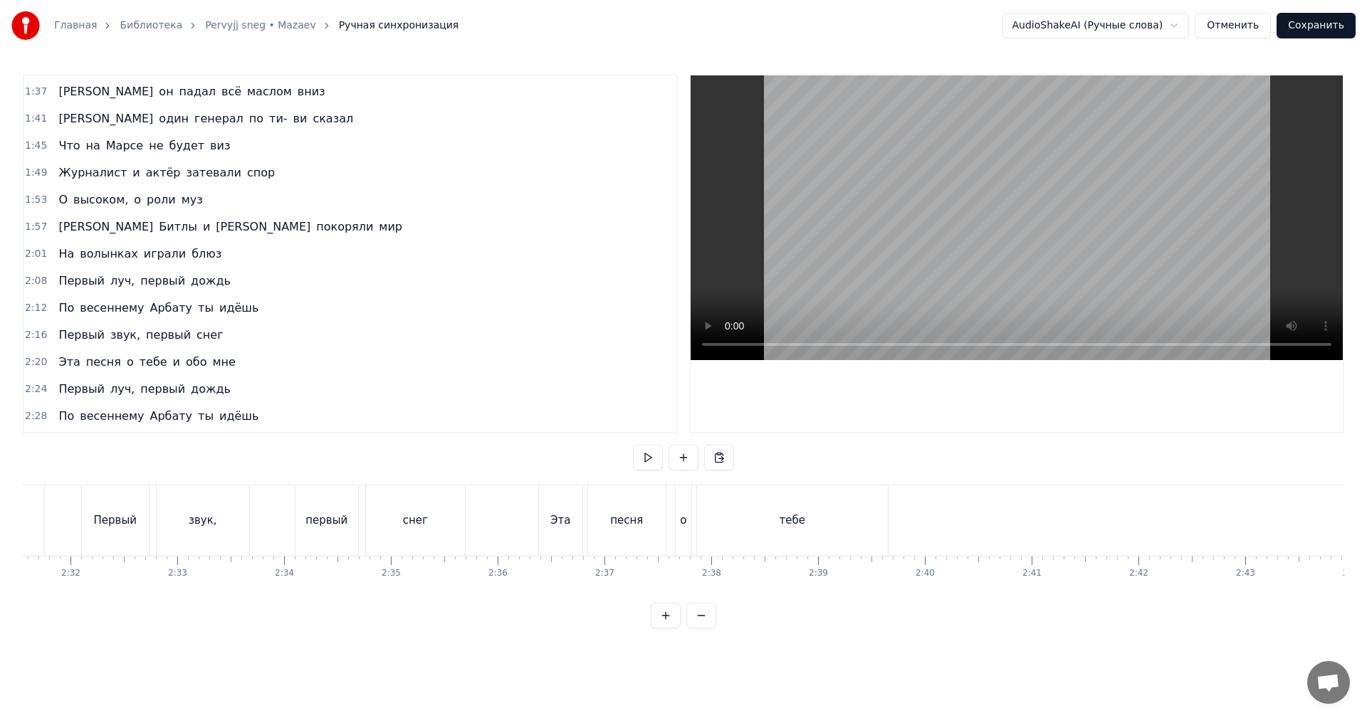
scroll to position [0, 16198]
click at [1051, 213] on video at bounding box center [1016, 217] width 652 height 285
click at [1116, 235] on video at bounding box center [1016, 217] width 652 height 285
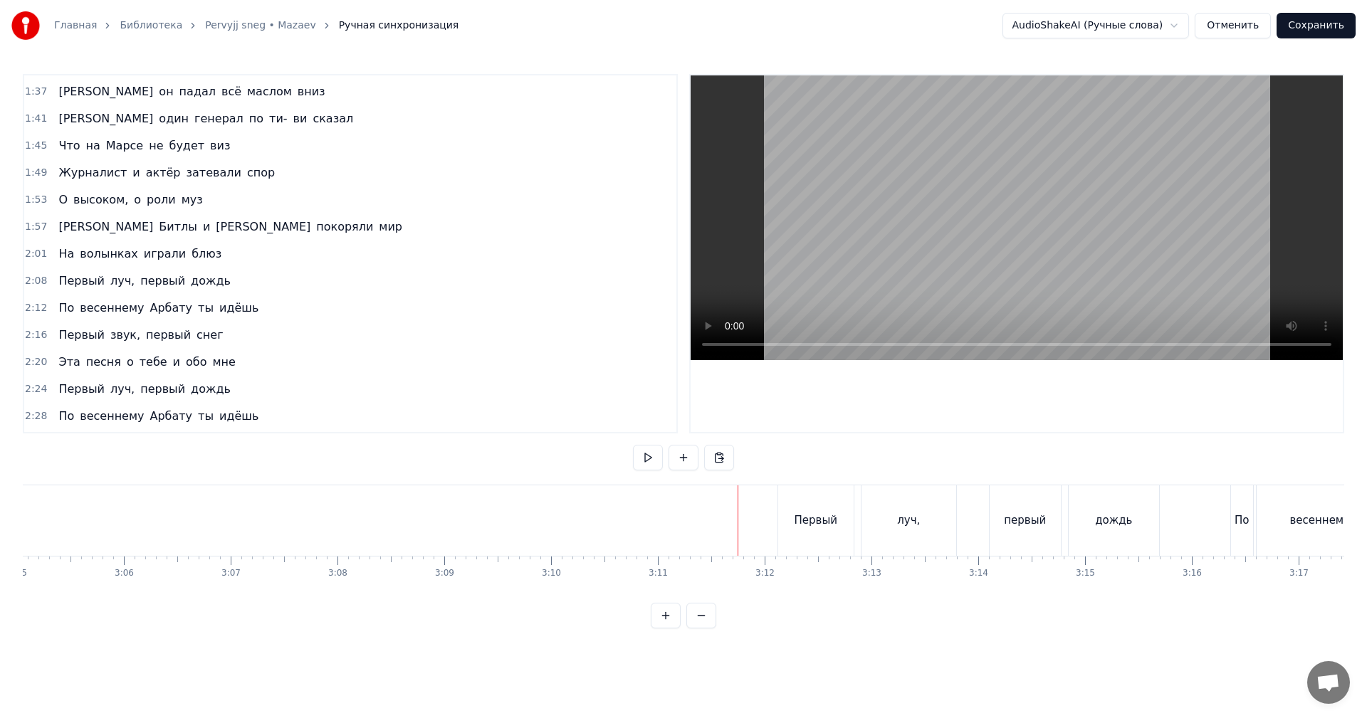
click at [1164, 223] on video at bounding box center [1016, 217] width 652 height 285
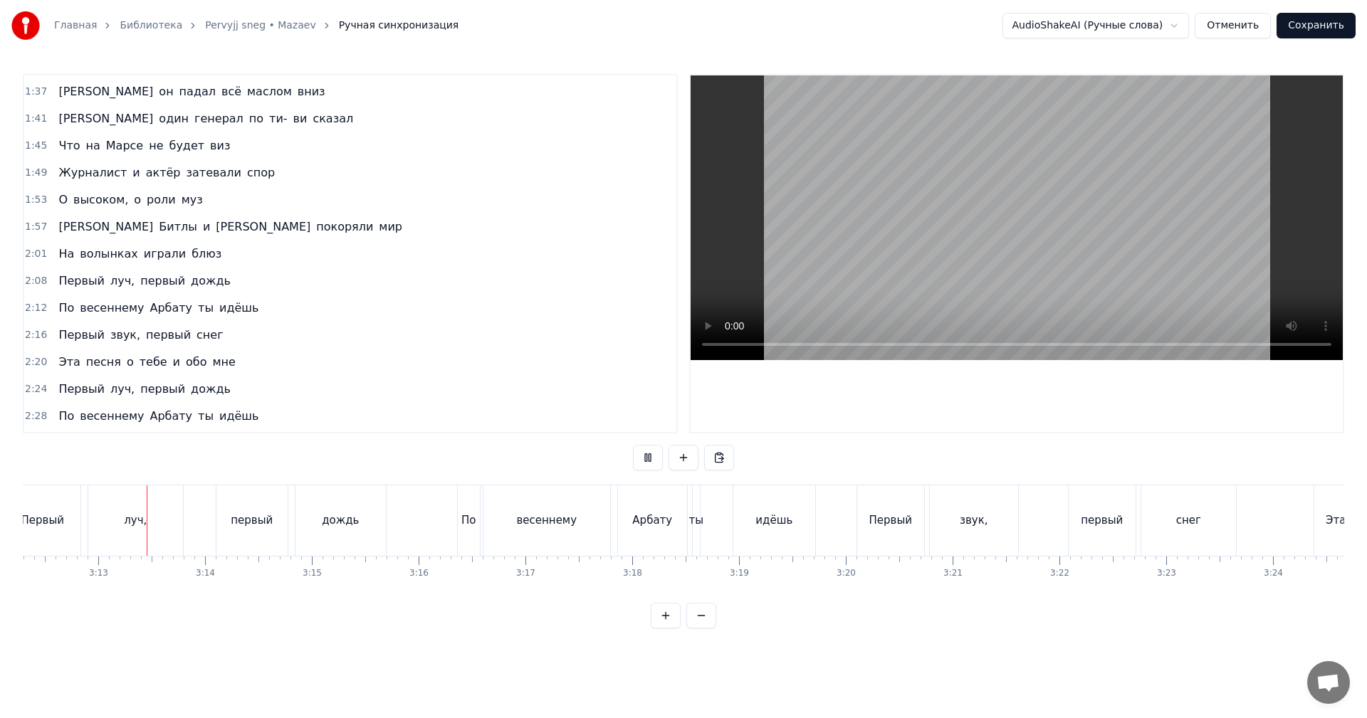
scroll to position [0, 20540]
click at [1028, 515] on div "Первый звук, первый снег" at bounding box center [1037, 520] width 383 height 70
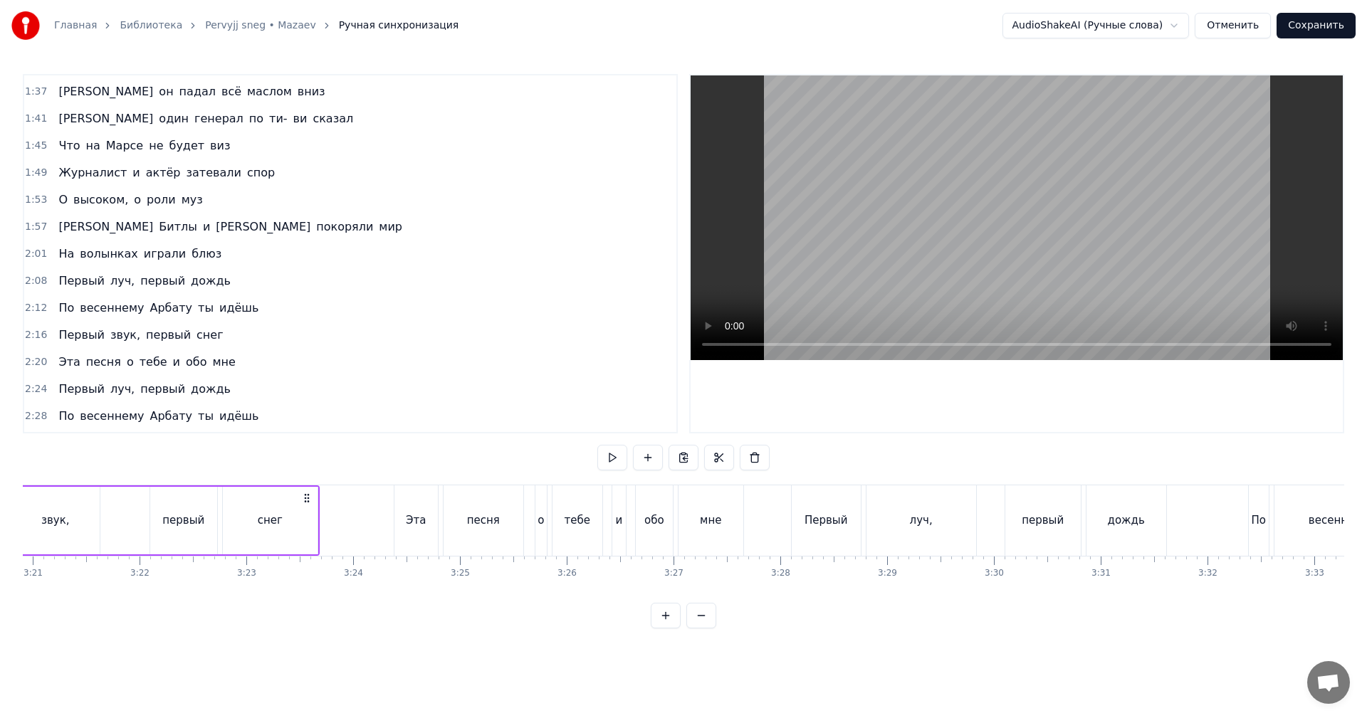
scroll to position [0, 21749]
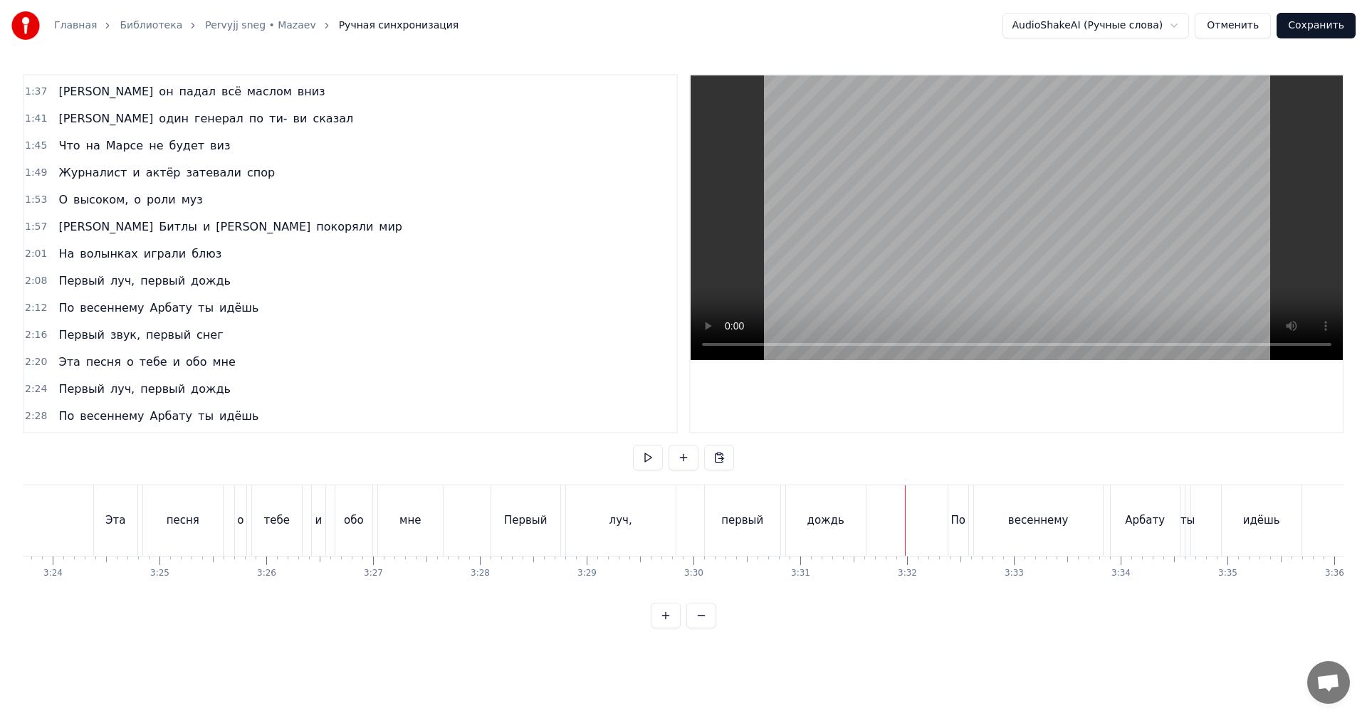
drag, startPoint x: 1109, startPoint y: 230, endPoint x: 1077, endPoint y: 434, distance: 206.8
click at [1108, 232] on video at bounding box center [1016, 217] width 652 height 285
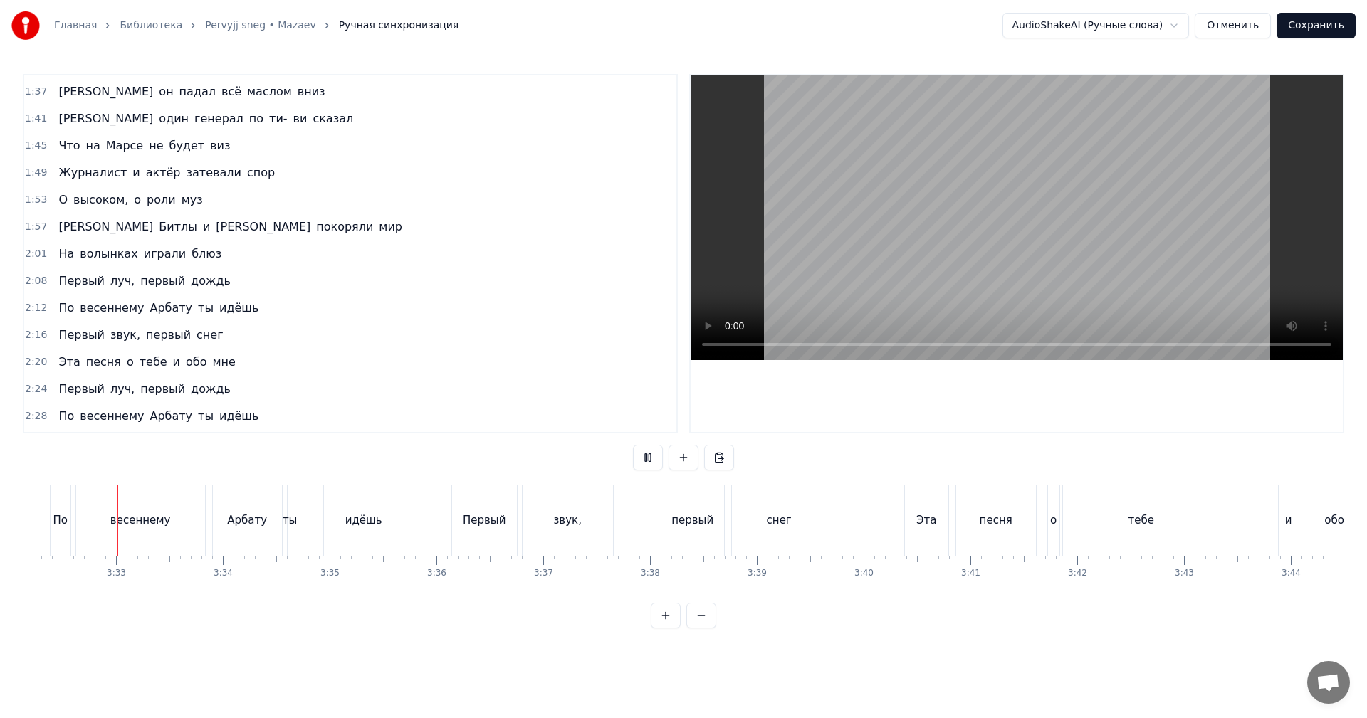
scroll to position [0, 22675]
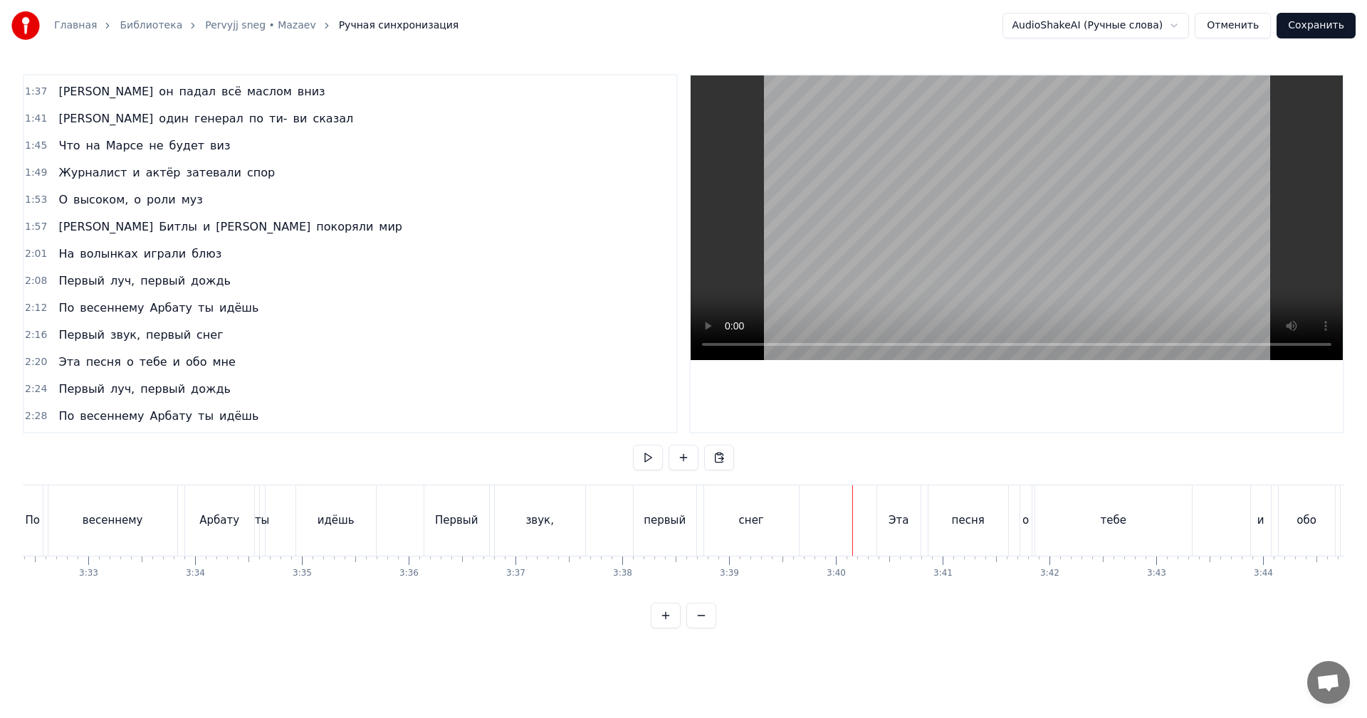
drag, startPoint x: 1020, startPoint y: 239, endPoint x: 1020, endPoint y: 334, distance: 94.7
click at [1020, 240] on video at bounding box center [1016, 217] width 652 height 285
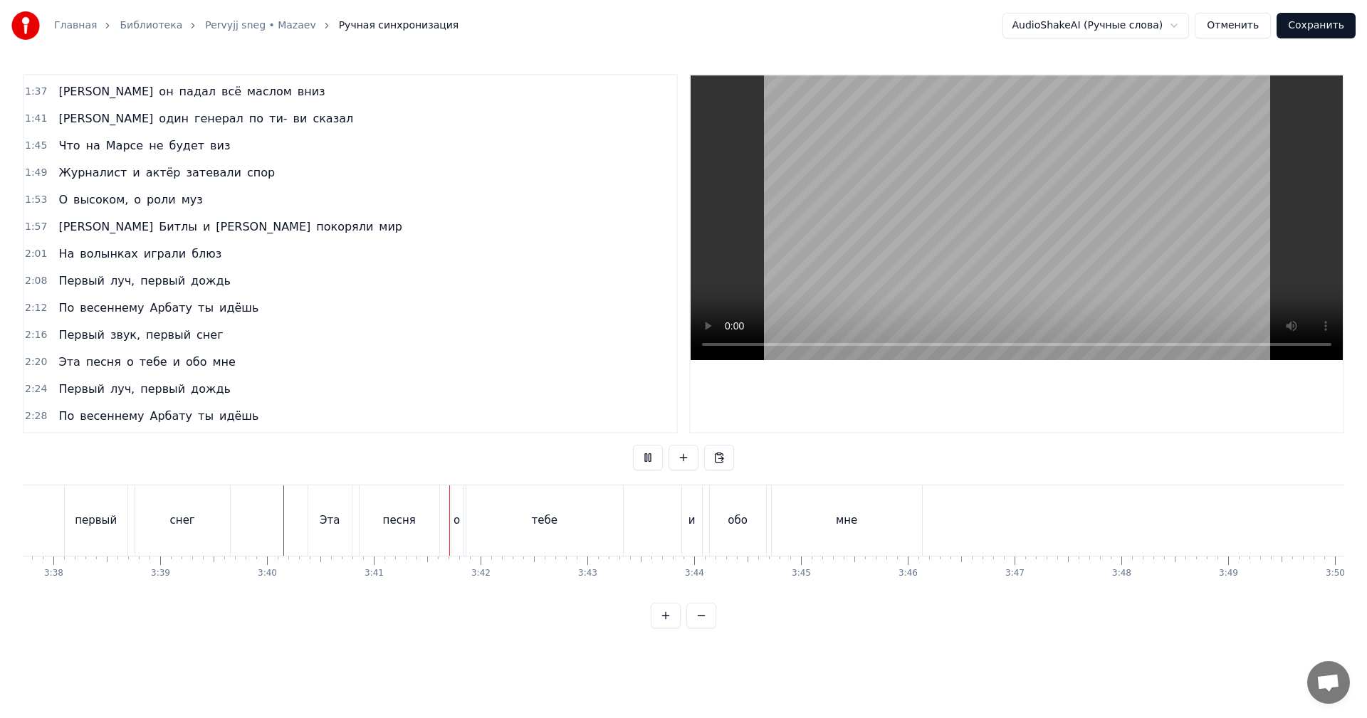
scroll to position [0, 23244]
click at [1305, 30] on button "Сохранить" at bounding box center [1315, 26] width 79 height 26
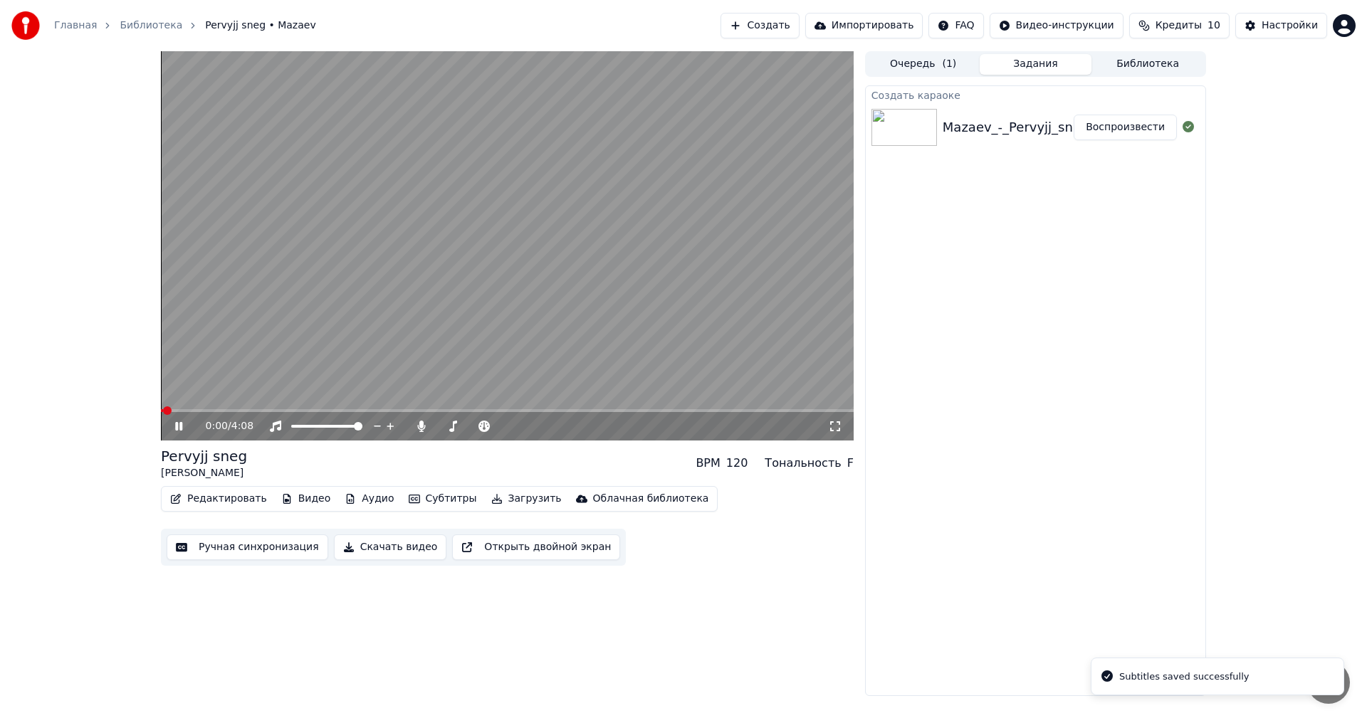
click at [354, 547] on button "Скачать видео" at bounding box center [390, 548] width 113 height 26
click at [452, 236] on video at bounding box center [507, 245] width 693 height 389
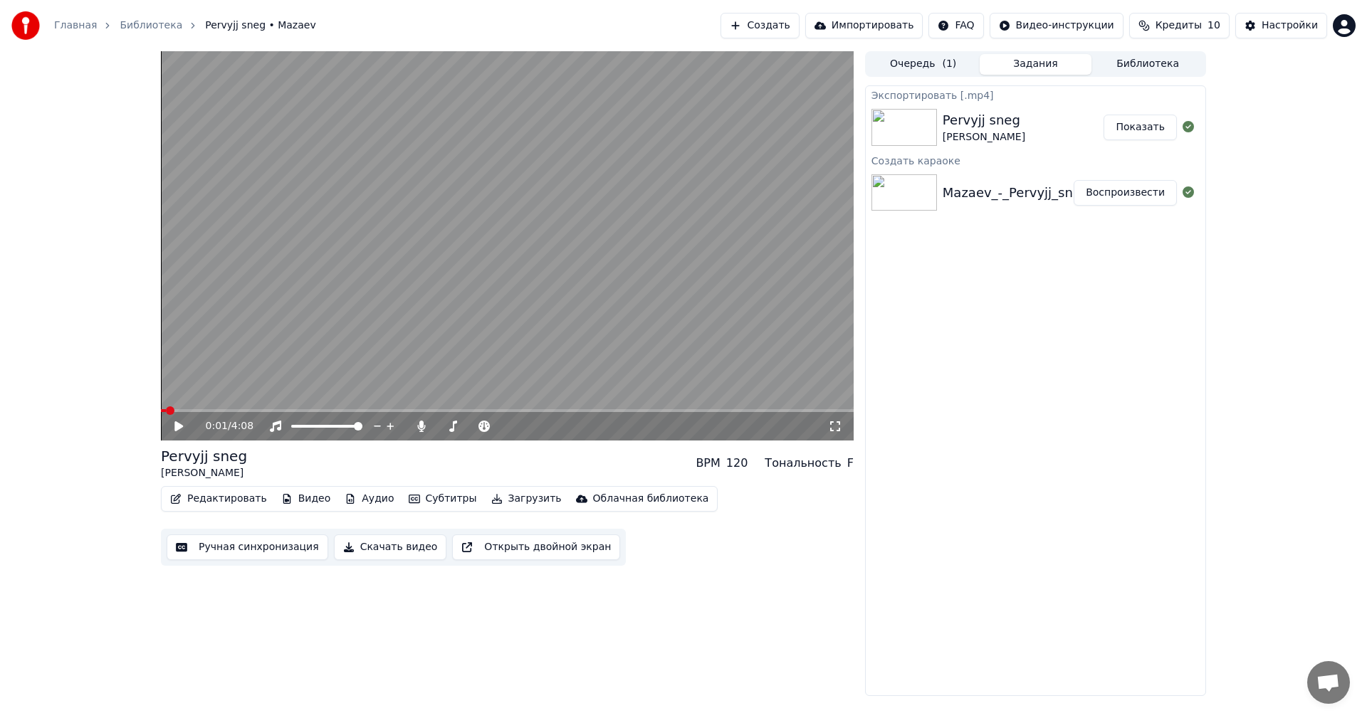
click at [1127, 135] on button "Показать" at bounding box center [1139, 128] width 73 height 26
